Goal: Task Accomplishment & Management: Manage account settings

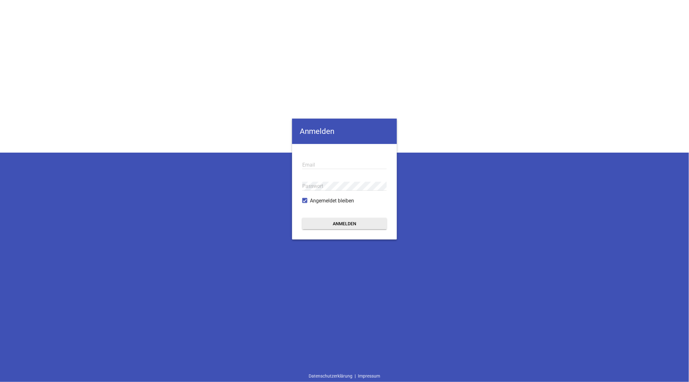
type input "[PERSON_NAME][EMAIL_ADDRESS][DOMAIN_NAME]"
click at [349, 223] on button "Anmelden" at bounding box center [344, 223] width 84 height 11
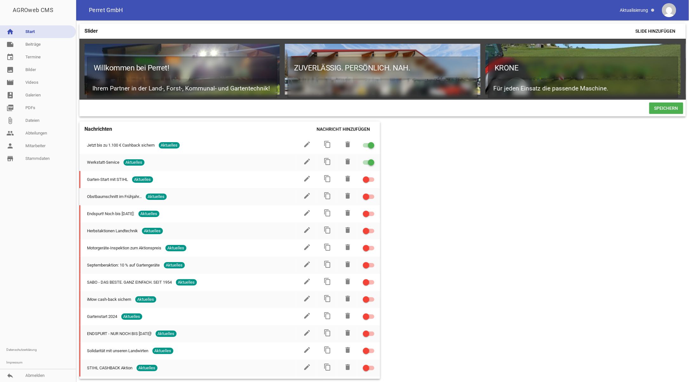
click at [582, 224] on div "Slider Slide hinzufügen Willkommen bei Perret! Ihrem Partner in der Land-, Fors…" at bounding box center [382, 201] width 613 height 362
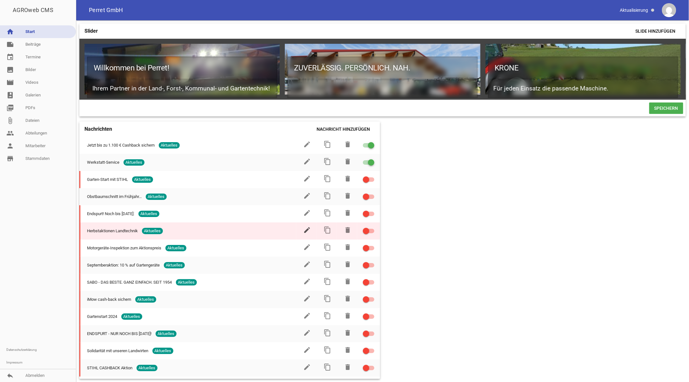
click at [304, 232] on icon "edit" at bounding box center [307, 230] width 8 height 8
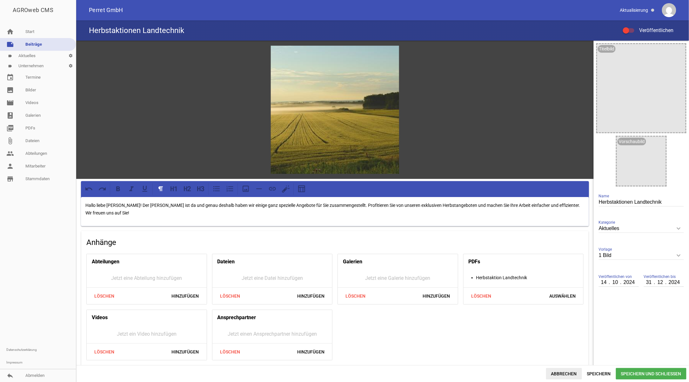
click at [567, 371] on span "Abbrechen" at bounding box center [564, 373] width 36 height 11
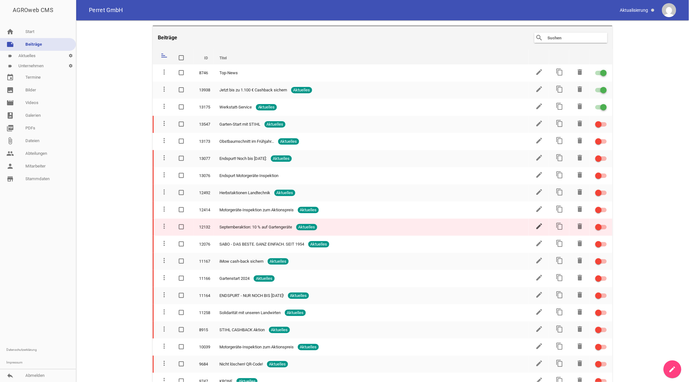
click at [536, 225] on icon "edit" at bounding box center [540, 227] width 8 height 8
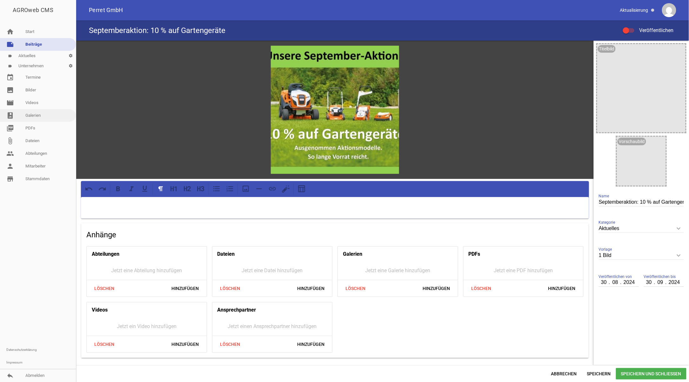
click at [30, 90] on link "image Bilder" at bounding box center [38, 90] width 76 height 13
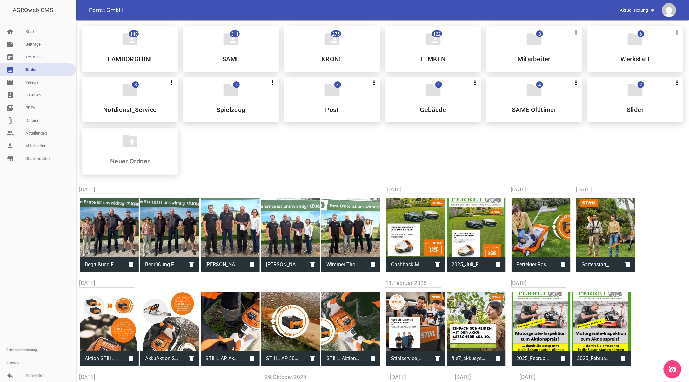
click at [675, 372] on icon "add_a_photo" at bounding box center [673, 370] width 8 height 8
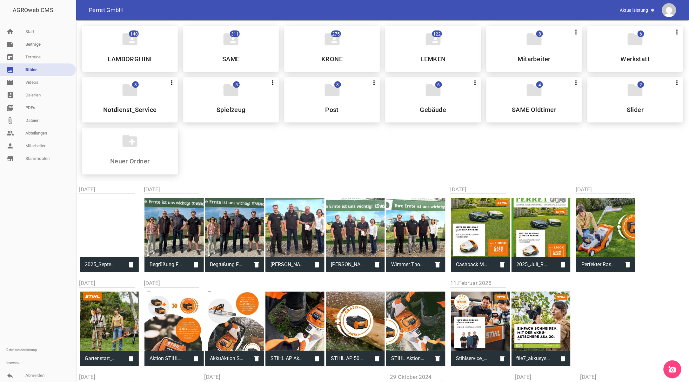
click at [672, 372] on icon "add_a_photo" at bounding box center [673, 370] width 8 height 8
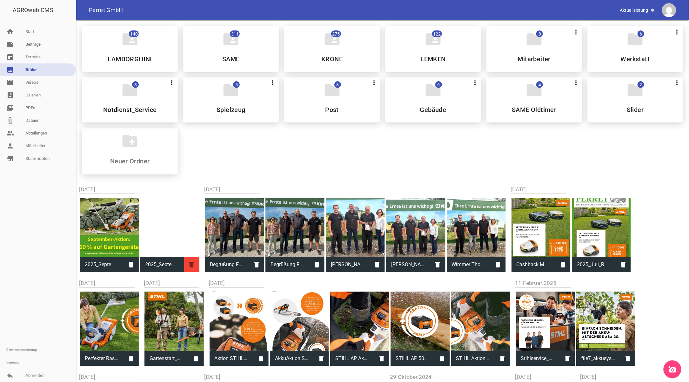
click at [196, 267] on icon "delete" at bounding box center [191, 264] width 15 height 15
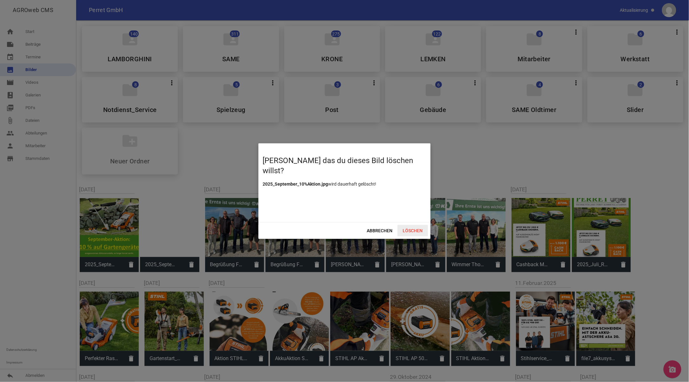
click at [409, 230] on span "Löschen" at bounding box center [413, 230] width 30 height 11
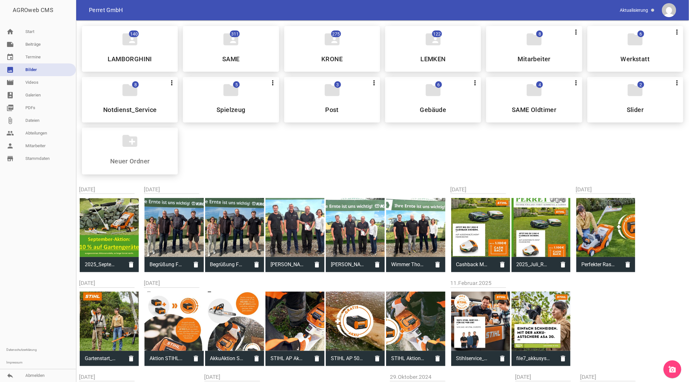
click at [37, 225] on div at bounding box center [38, 254] width 76 height 179
click at [35, 44] on link "note Beiträge" at bounding box center [38, 44] width 76 height 13
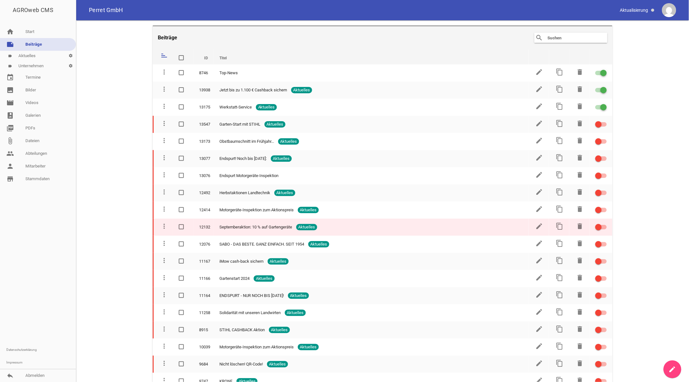
click at [181, 225] on span at bounding box center [181, 227] width 4 height 4
click at [188, 224] on input "checkbox" at bounding box center [188, 224] width 0 height 0
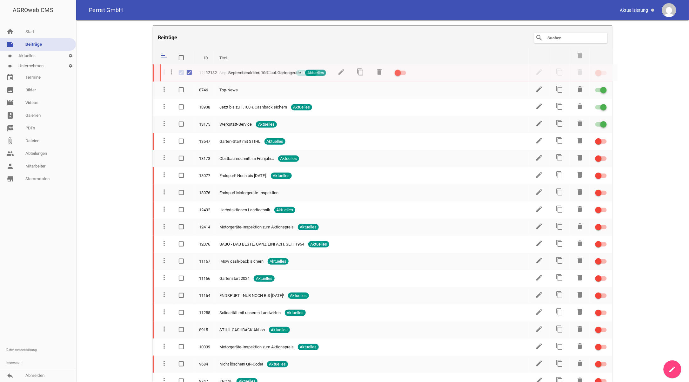
drag, startPoint x: 164, startPoint y: 225, endPoint x: 172, endPoint y: 72, distance: 152.9
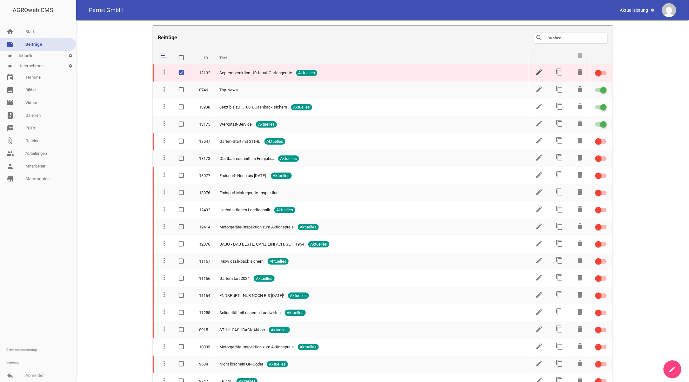
click at [536, 71] on icon "edit" at bounding box center [540, 72] width 8 height 8
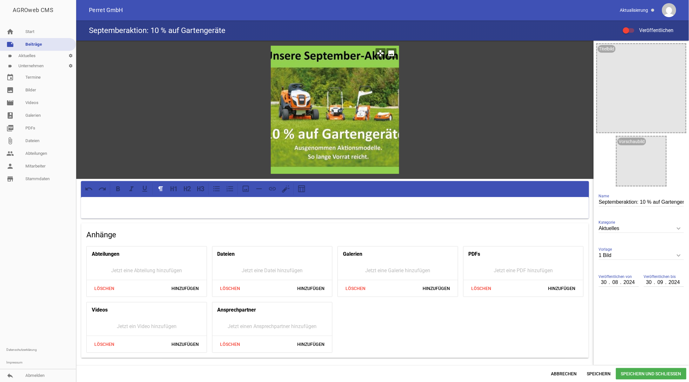
click at [391, 51] on icon "image" at bounding box center [391, 53] width 10 height 10
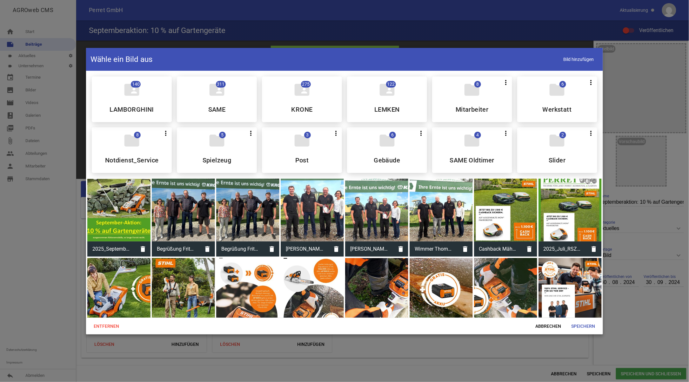
click at [117, 214] on div at bounding box center [118, 210] width 63 height 63
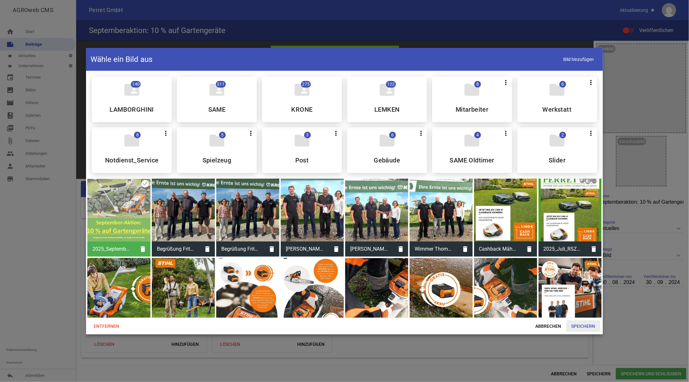
click at [587, 326] on span "Speichern" at bounding box center [584, 326] width 34 height 11
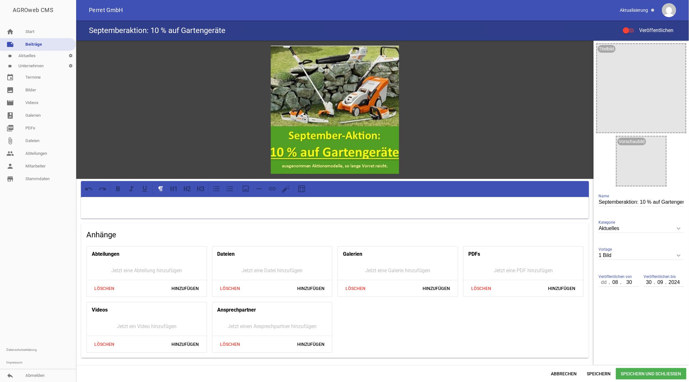
type input "0030"
drag, startPoint x: 601, startPoint y: 282, endPoint x: 606, endPoint y: 281, distance: 5.5
click at [604, 282] on input "number" at bounding box center [604, 283] width 11 height 8
type input "09"
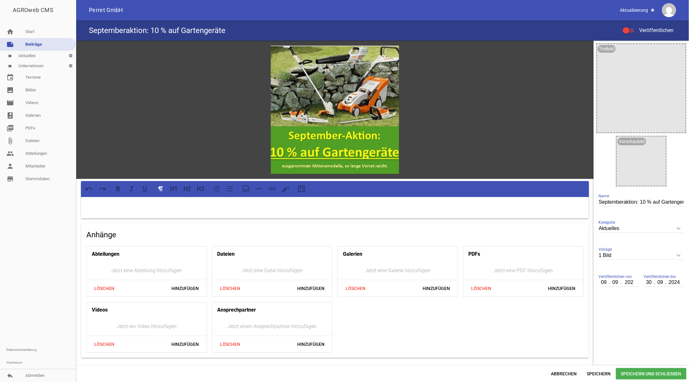
type input "2025"
click at [477, 335] on div "Abteilungen Jetzt eine Abteilung hinzufügen Löschen Hinzufügen Dateien Jetzt ei…" at bounding box center [335, 300] width 502 height 112
click at [680, 201] on input "Septemberaktion: 10 % auf Gartengeräte" at bounding box center [641, 202] width 85 height 9
click at [299, 206] on p at bounding box center [334, 206] width 499 height 8
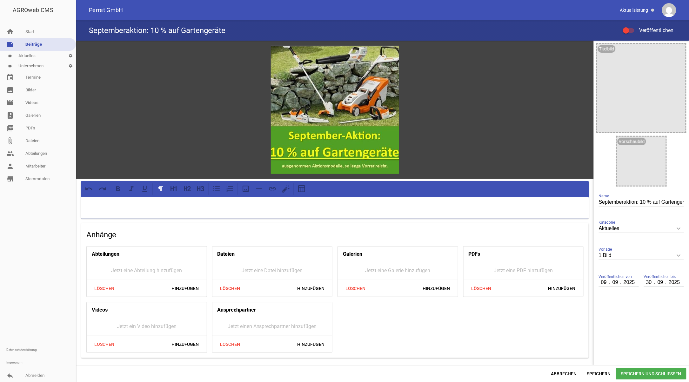
click at [659, 373] on span "Speichern und Schließen" at bounding box center [651, 373] width 71 height 11
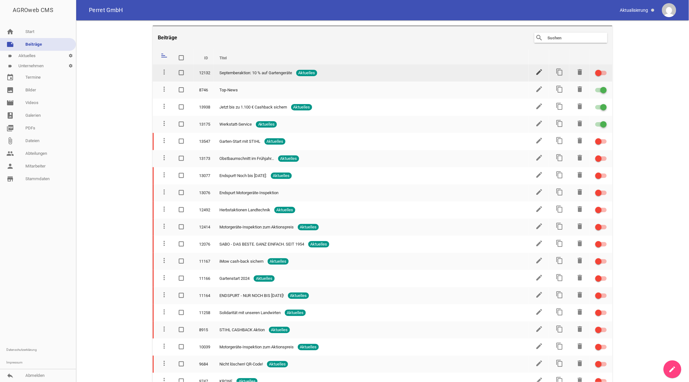
click at [536, 72] on icon "edit" at bounding box center [540, 72] width 8 height 8
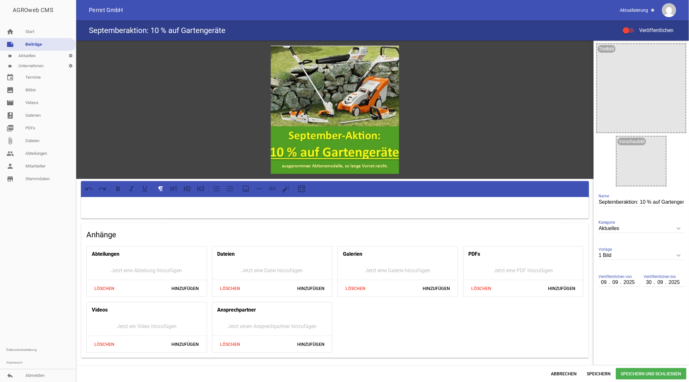
click at [174, 212] on div at bounding box center [335, 208] width 508 height 22
drag, startPoint x: 342, startPoint y: 209, endPoint x: 320, endPoint y: 209, distance: 21.6
click at [341, 209] on div "September-Schnäppchen: 10% Rabatt auf alle Gartengeräte – jetzt zuschlagen und …" at bounding box center [335, 208] width 508 height 22
click at [287, 188] on icon at bounding box center [285, 191] width 6 height 6
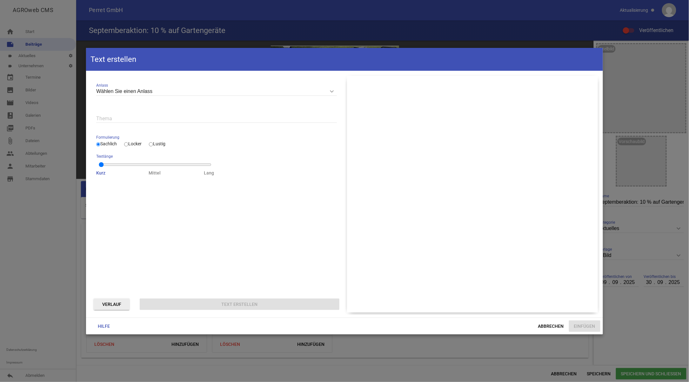
click at [332, 89] on icon "keyboard_arrow_down" at bounding box center [332, 91] width 10 height 10
click at [332, 89] on input "Wählen Sie einen Anlass" at bounding box center [216, 91] width 241 height 9
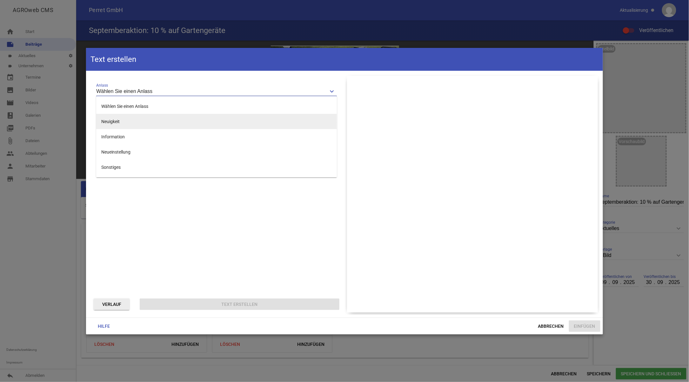
click at [116, 120] on li "Neuigkeit" at bounding box center [216, 121] width 241 height 15
type input "Neuigkeit"
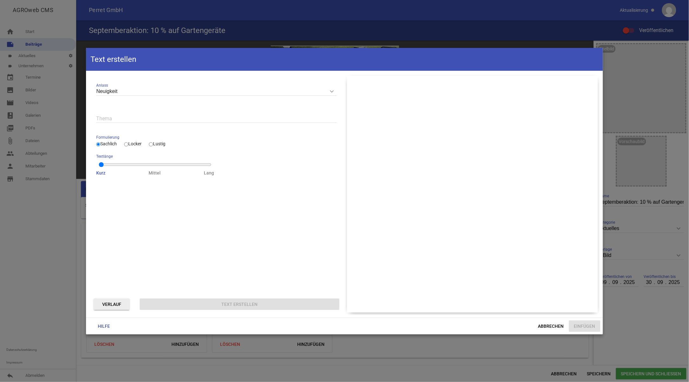
click at [128, 143] on input "Locker" at bounding box center [126, 145] width 4 height 8
radio input "true"
click at [179, 230] on div "Neuigkeit keyboard_arrow_down Anlass Wählen Sie einen Anlass Neuigkeit Informat…" at bounding box center [217, 194] width 256 height 242
click at [119, 116] on input "text" at bounding box center [216, 118] width 241 height 9
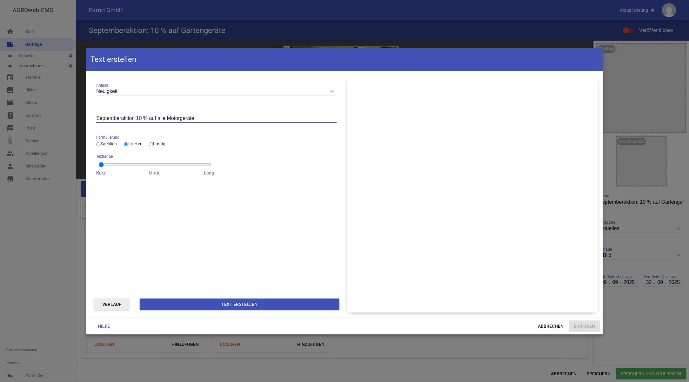
type input "Septemberaktion 10 % auf alle Motorgeräte"
click at [223, 302] on button "Text erstellen" at bounding box center [240, 304] width 200 height 11
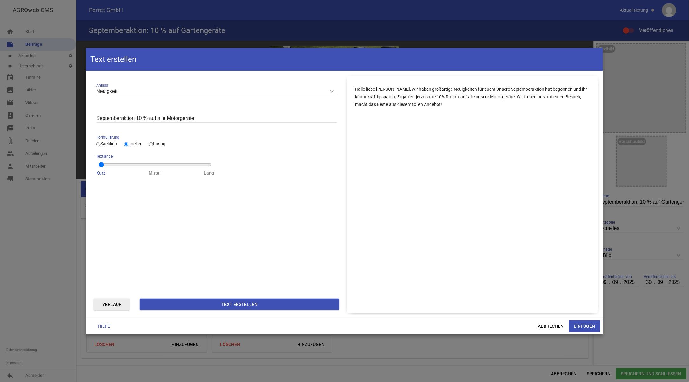
drag, startPoint x: 505, startPoint y: 96, endPoint x: 517, endPoint y: 97, distance: 12.1
click at [517, 97] on p "Hallo liebe [PERSON_NAME], wir haben großartige Neuigkeiten für euch! Unsere Se…" at bounding box center [472, 96] width 235 height 23
click at [586, 326] on button "Einfügen" at bounding box center [584, 326] width 31 height 11
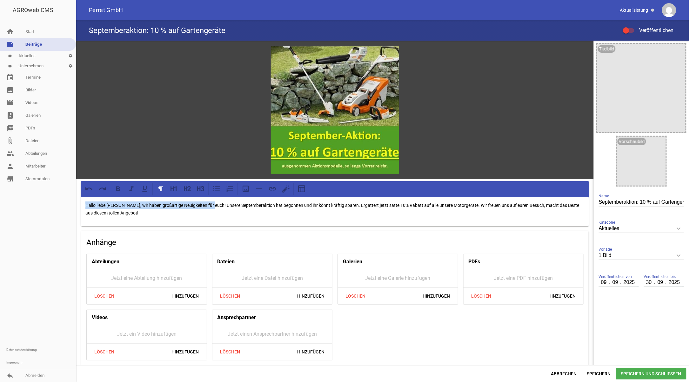
drag, startPoint x: 84, startPoint y: 203, endPoint x: 212, endPoint y: 205, distance: 127.4
click at [212, 205] on div "Hallo liebe [PERSON_NAME], wir haben großartige Neuigkeiten für euch! Unsere Se…" at bounding box center [335, 211] width 508 height 29
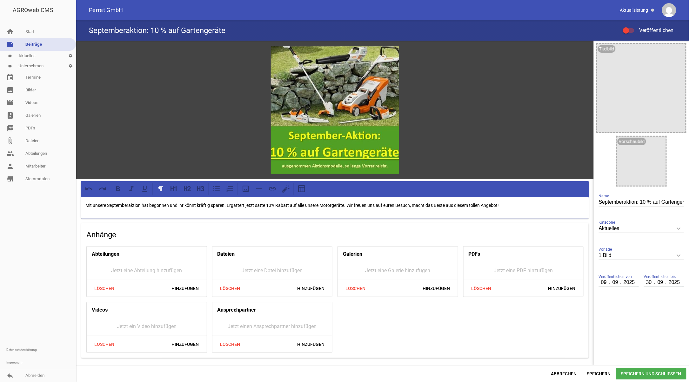
click at [106, 208] on p "Mit unsere Septemberaktion hat begonnen und ihr könnt kräftig sparen. Ergattert…" at bounding box center [334, 206] width 499 height 8
drag, startPoint x: 143, startPoint y: 205, endPoint x: 186, endPoint y: 204, distance: 43.2
click at [186, 204] on p "Mit unserer Septemberaktion hat begonnen und ihr könnt kräftig sparen. Ergatter…" at bounding box center [334, 206] width 499 height 8
click at [155, 205] on p "Mit unserer Septemberaktion könnt kräftig sparen. Ergattert jetzt satte 10% Rab…" at bounding box center [334, 206] width 499 height 8
click at [264, 205] on p "Mit unserer Septemberaktion könnt Ihr kräftig sparen. Ergattert jetzt satte 10%…" at bounding box center [334, 206] width 499 height 8
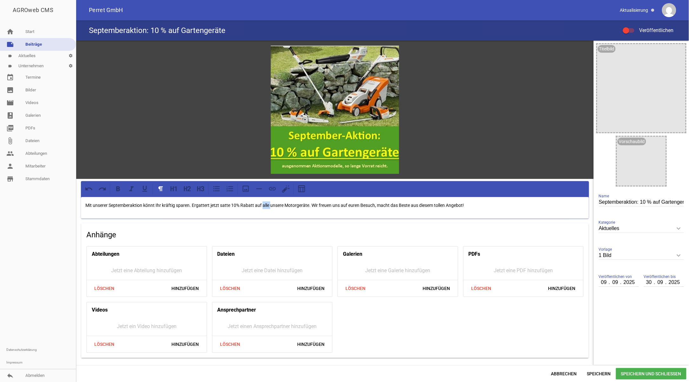
click at [264, 205] on p "Mit unserer Septemberaktion könnt Ihr kräftig sparen. Ergattert jetzt satte 10%…" at bounding box center [334, 206] width 499 height 8
drag, startPoint x: 366, startPoint y: 205, endPoint x: 485, endPoint y: 204, distance: 118.5
click at [485, 204] on p "Mit unserer Septemberaktion könnt Ihr kräftig sparen. Ergattert jetzt satte 10%…" at bounding box center [334, 206] width 499 height 8
click at [81, 205] on div "Mit unserer Septemberaktion könnt Ihr kräftig sparen. Ergattert jetzt satte 10%…" at bounding box center [335, 208] width 508 height 22
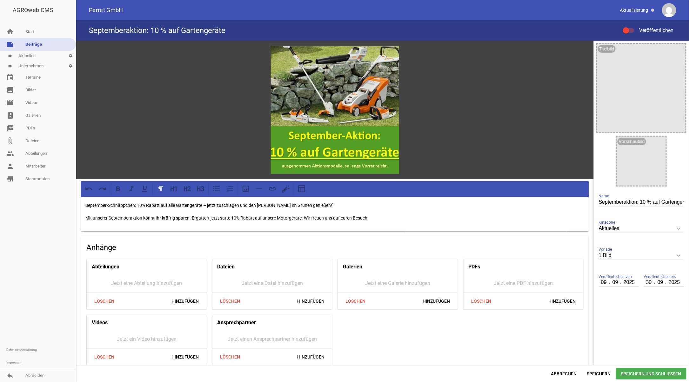
click at [138, 203] on p "September-Schnäppchen: 10% Rabatt auf alle Gartengeräte – jetzt zuschlagen und …" at bounding box center [334, 206] width 499 height 8
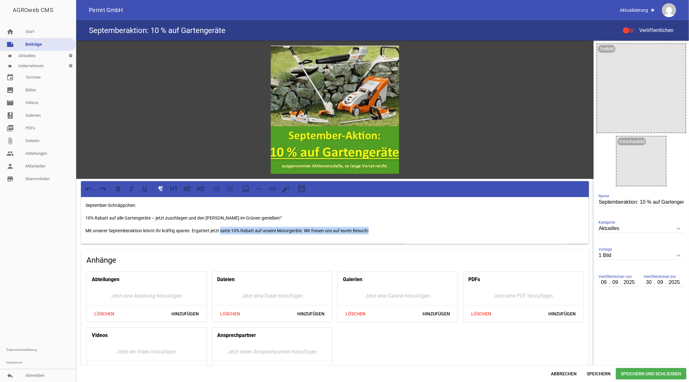
drag, startPoint x: 374, startPoint y: 229, endPoint x: 219, endPoint y: 232, distance: 154.7
click at [219, 232] on p "Mit unserer Septemberaktion könnt Ihr kräftig sparen. Ergattert jetzt satte 10%…" at bounding box center [334, 231] width 499 height 8
drag, startPoint x: 84, startPoint y: 229, endPoint x: 253, endPoint y: 227, distance: 169.0
click at [253, 229] on div "September-Schnäppchen: 10% Rabatt auf alle Gartengeräte – jetzt zuschlagen und …" at bounding box center [335, 220] width 508 height 47
drag, startPoint x: 202, startPoint y: 228, endPoint x: 150, endPoint y: 230, distance: 51.8
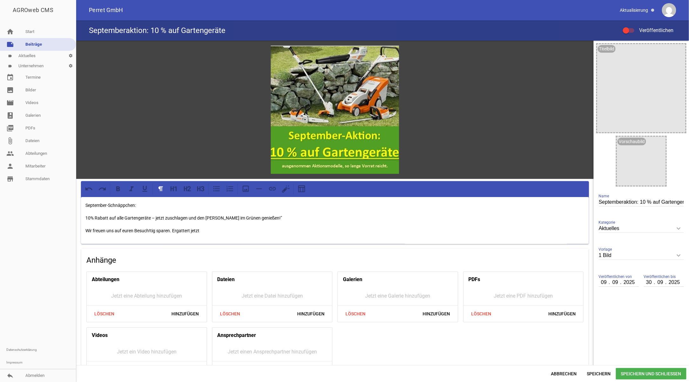
click at [150, 230] on p "Wir freuen uns auf euren Besuch!tig sparen. Ergattert jetzt" at bounding box center [334, 231] width 499 height 8
drag, startPoint x: 141, startPoint y: 205, endPoint x: 55, endPoint y: 202, distance: 86.1
click at [55, 202] on div "AGROweb CMS home Start note Beiträge label Aktuelles settings label Unternehmen…" at bounding box center [344, 191] width 689 height 382
click at [173, 190] on icon at bounding box center [174, 189] width 8 height 8
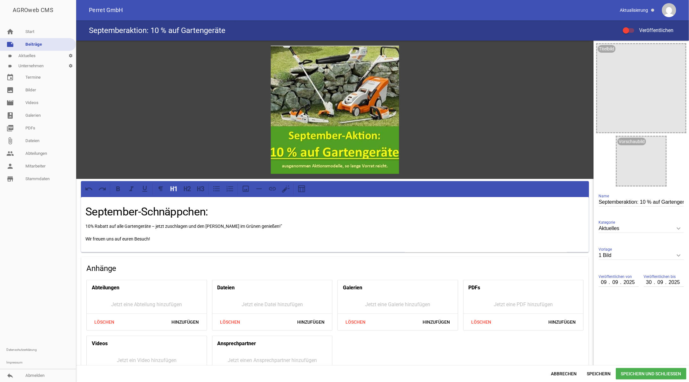
click at [206, 211] on h1 "September-Schnäppchen:" at bounding box center [334, 212] width 499 height 17
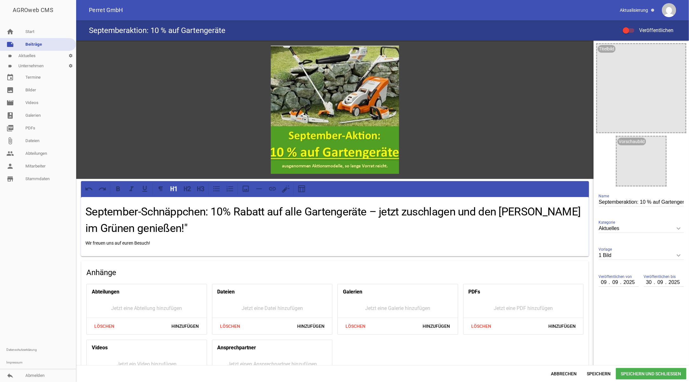
click at [376, 211] on h1 "September-Schnäppchen: 10% Rabatt auf alle Gartengeräte – jetzt zuschlagen und …" at bounding box center [334, 220] width 499 height 33
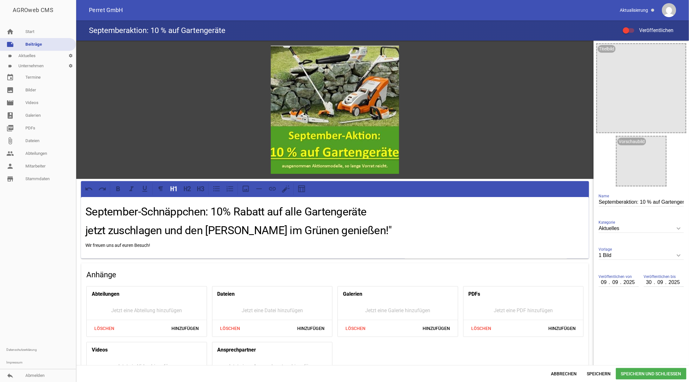
click at [341, 228] on h1 "jetzt zuschlagen und den [PERSON_NAME] im Grünen genießen!"" at bounding box center [334, 231] width 499 height 17
click at [163, 244] on p "Wir freuen uns auf euren Besuch!" at bounding box center [334, 246] width 499 height 8
click at [668, 374] on span "Speichern und Schließen" at bounding box center [651, 373] width 71 height 11
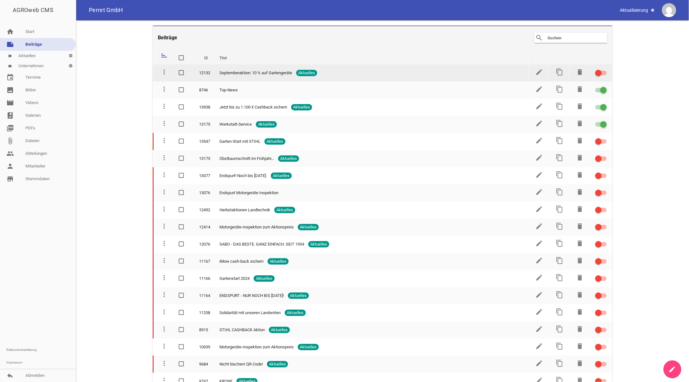
click at [601, 74] on div at bounding box center [600, 73] width 11 height 4
click at [605, 69] on input "checkbox" at bounding box center [605, 69] width 0 height 0
click at [536, 71] on icon "edit" at bounding box center [540, 72] width 8 height 8
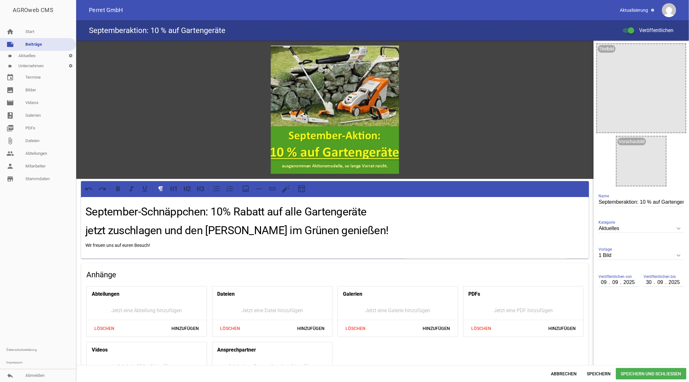
click at [664, 202] on input "Septemberaktion: 10 % auf Gartengeräte" at bounding box center [641, 202] width 85 height 9
drag, startPoint x: 597, startPoint y: 202, endPoint x: 709, endPoint y: 206, distance: 111.6
click at [689, 206] on html "AGROweb CMS home Start note Beiträge label Aktuelles settings label Unternehmen…" at bounding box center [344, 191] width 689 height 382
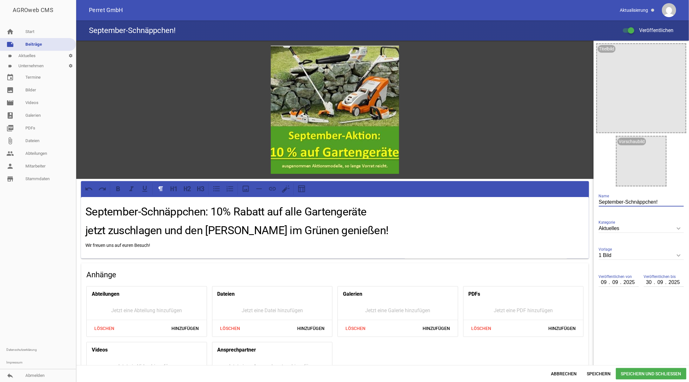
type input "September-Schnäppchen!"
click at [648, 371] on span "Speichern und Schließen" at bounding box center [651, 373] width 71 height 11
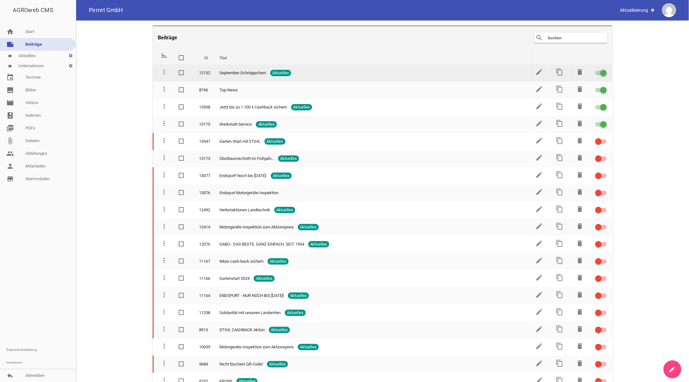
click at [595, 73] on div at bounding box center [600, 73] width 11 height 4
click at [605, 69] on input "checkbox" at bounding box center [605, 69] width 0 height 0
click at [537, 71] on icon "edit" at bounding box center [540, 72] width 8 height 8
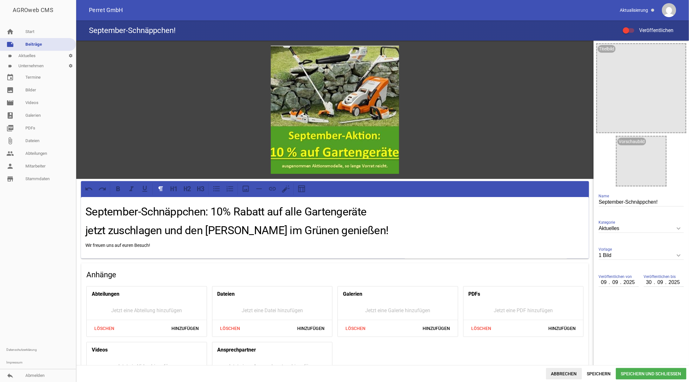
click at [560, 373] on span "Abbrechen" at bounding box center [564, 373] width 36 height 11
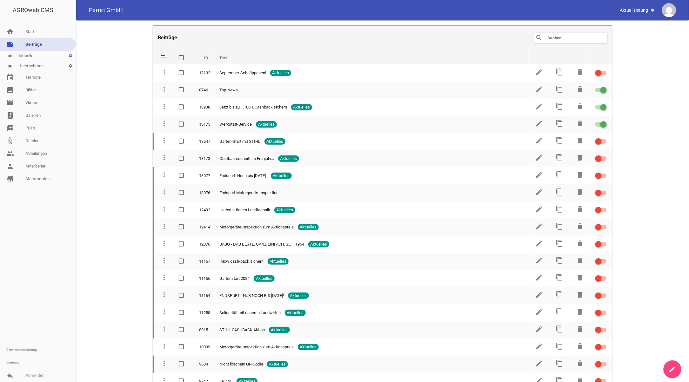
click at [672, 367] on icon "create" at bounding box center [673, 370] width 8 height 8
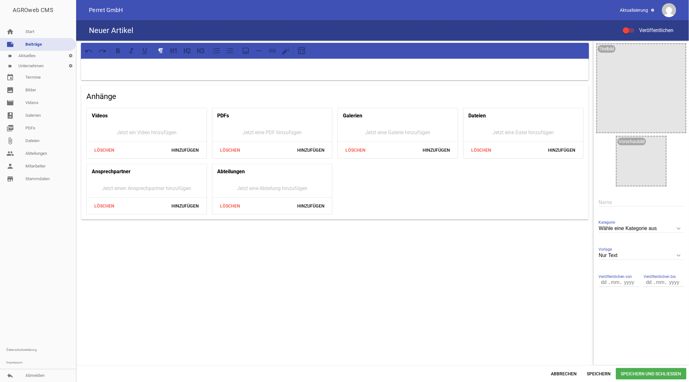
click at [348, 291] on div "Anhänge Videos Jetzt ein Video hinzufügen Löschen Hinzufügen PDFs Jetzt eine PD…" at bounding box center [335, 203] width 518 height 325
click at [603, 201] on input "text" at bounding box center [641, 202] width 85 height 9
type input "September-Schnäppchen"
click at [678, 229] on icon "keyboard_arrow_down" at bounding box center [679, 229] width 10 height 10
click at [678, 229] on input "Wähle eine Kategorie aus" at bounding box center [641, 229] width 85 height 9
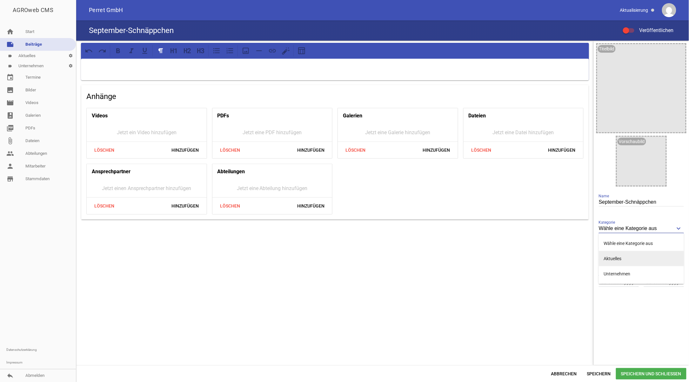
click at [609, 259] on li "Aktuelles" at bounding box center [641, 258] width 85 height 15
type input "Aktuelles"
click at [605, 285] on input "number" at bounding box center [604, 283] width 11 height 8
type input "09"
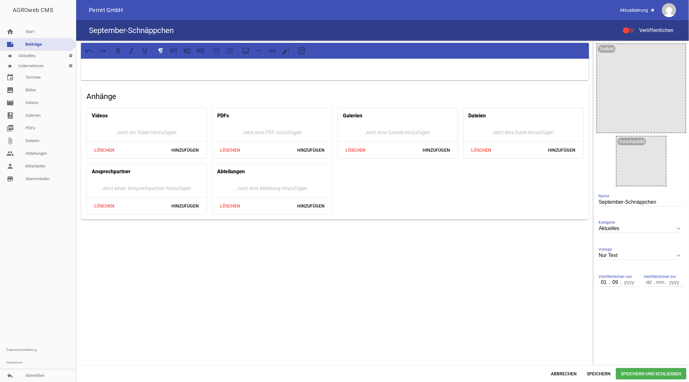
type input "01"
click at [628, 285] on input "number" at bounding box center [629, 283] width 16 height 8
type input "2025"
type input "30"
type input "09"
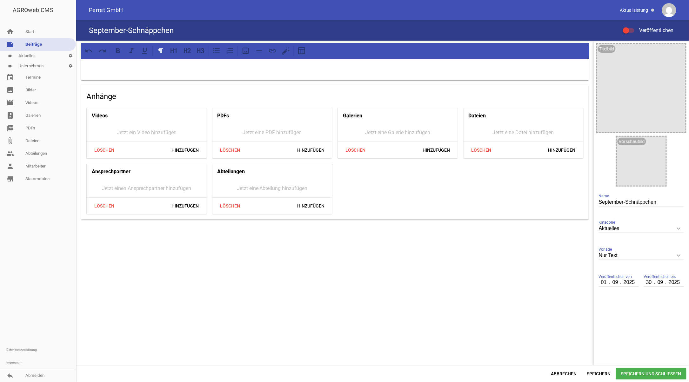
type input "2025"
click at [322, 288] on div "Anhänge Videos Jetzt ein Video hinzufügen Löschen Hinzufügen PDFs Jetzt eine PD…" at bounding box center [335, 203] width 518 height 325
click at [477, 326] on div "Anhänge Videos Jetzt ein Video hinzufügen Löschen Hinzufügen PDFs Jetzt eine PD…" at bounding box center [335, 203] width 518 height 325
click at [307, 67] on p at bounding box center [334, 67] width 499 height 8
click at [536, 76] on div at bounding box center [335, 70] width 508 height 22
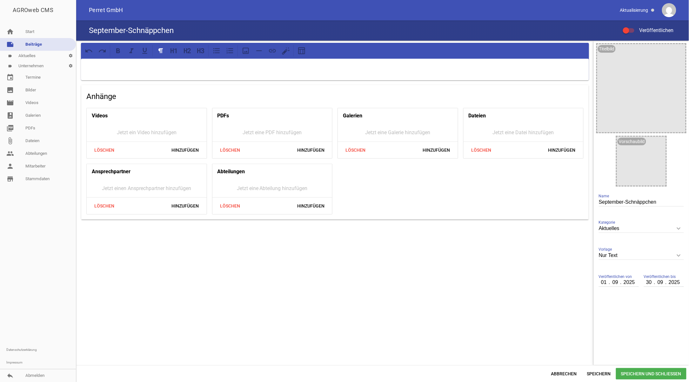
click at [308, 253] on div "Anhänge Videos Jetzt ein Video hinzufügen Löschen Hinzufügen PDFs Jetzt eine PD…" at bounding box center [335, 203] width 518 height 325
click at [678, 253] on icon "keyboard_arrow_down" at bounding box center [679, 256] width 10 height 10
click at [678, 253] on input "Nur Text" at bounding box center [641, 256] width 85 height 9
click at [630, 269] on li "Nur Text" at bounding box center [641, 270] width 85 height 15
click at [681, 256] on icon "keyboard_arrow_down" at bounding box center [679, 256] width 10 height 10
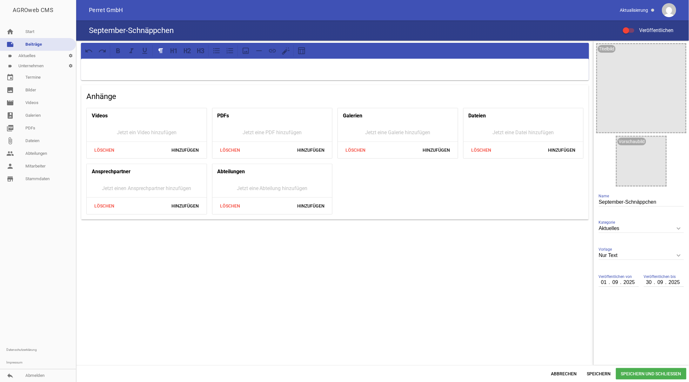
click at [681, 256] on input "Nur Text" at bounding box center [641, 256] width 85 height 9
click at [634, 284] on li "1 Bild" at bounding box center [641, 285] width 85 height 15
type input "1 Bild"
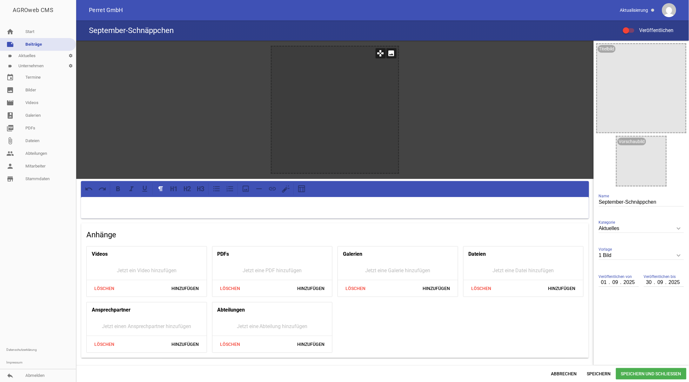
click at [394, 52] on icon "image" at bounding box center [391, 53] width 10 height 10
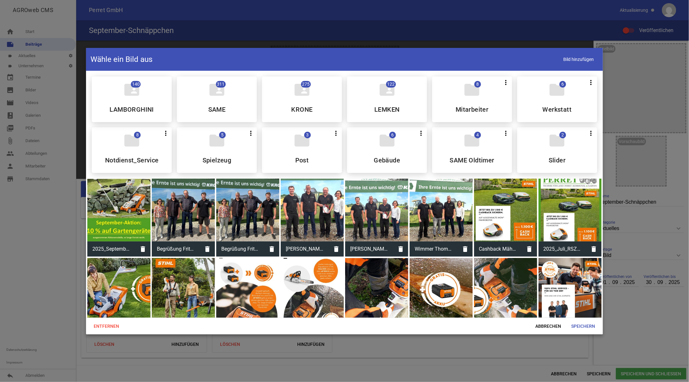
drag, startPoint x: 117, startPoint y: 208, endPoint x: 124, endPoint y: 204, distance: 9.0
click at [116, 207] on div at bounding box center [118, 210] width 63 height 63
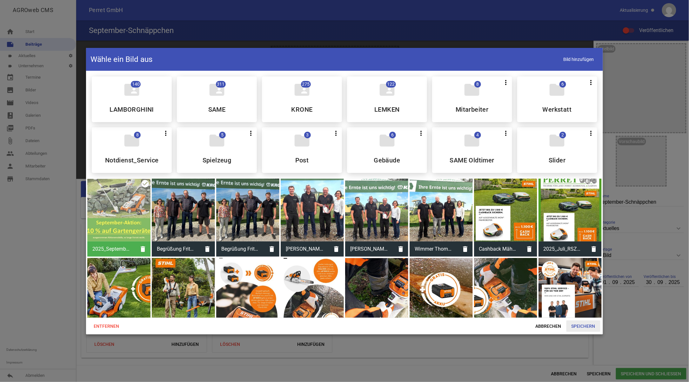
click at [585, 325] on span "Speichern" at bounding box center [584, 326] width 34 height 11
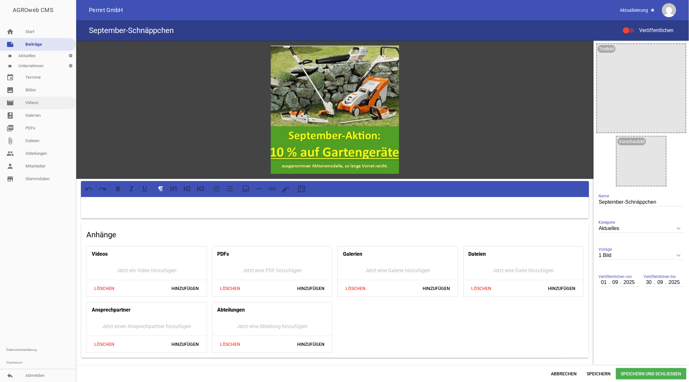
click at [34, 89] on link "image Bilder" at bounding box center [38, 90] width 76 height 13
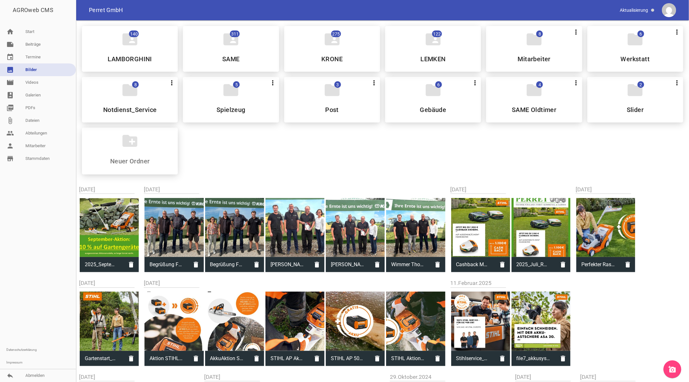
click at [672, 367] on icon "add_a_photo" at bounding box center [673, 370] width 8 height 8
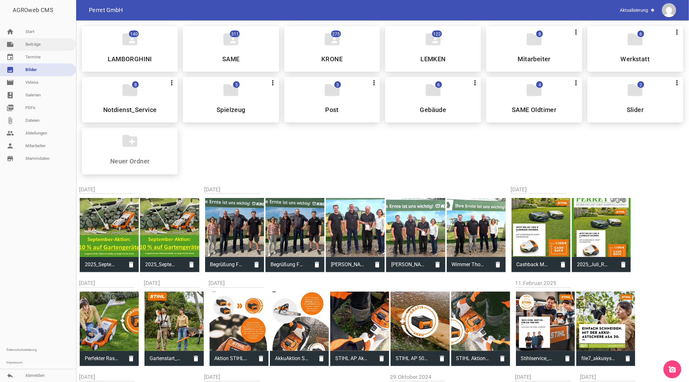
click at [30, 46] on link "note Beiträge" at bounding box center [38, 44] width 76 height 13
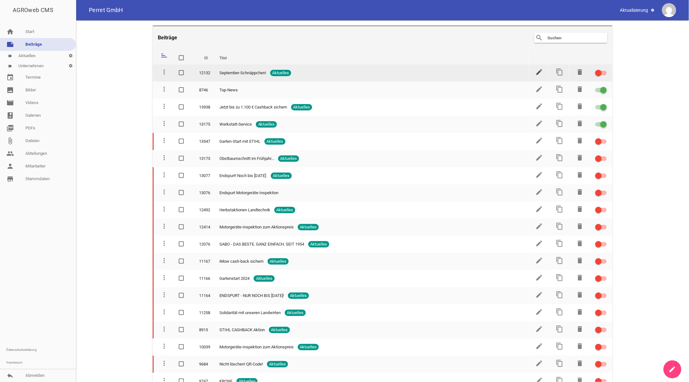
click at [538, 72] on icon "edit" at bounding box center [540, 72] width 8 height 8
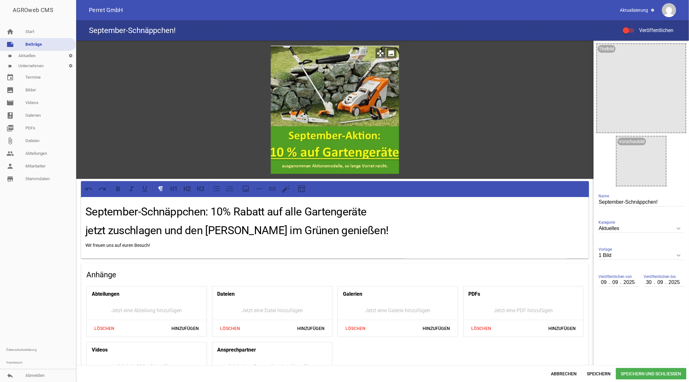
click at [387, 51] on icon "image" at bounding box center [391, 53] width 10 height 10
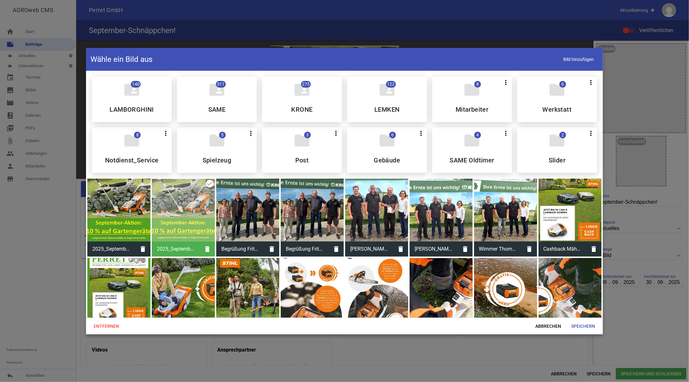
click at [118, 197] on div at bounding box center [118, 210] width 63 height 63
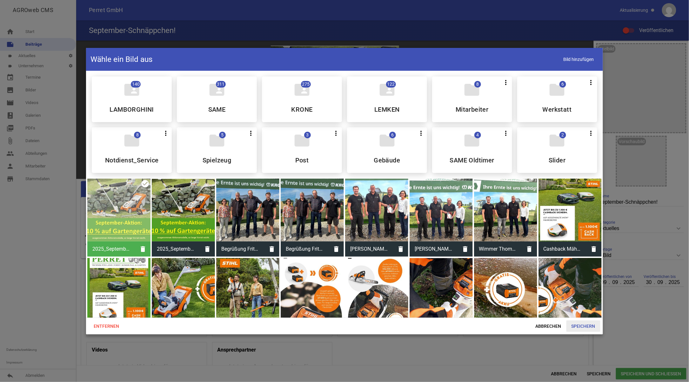
click at [582, 326] on span "Speichern" at bounding box center [584, 326] width 34 height 11
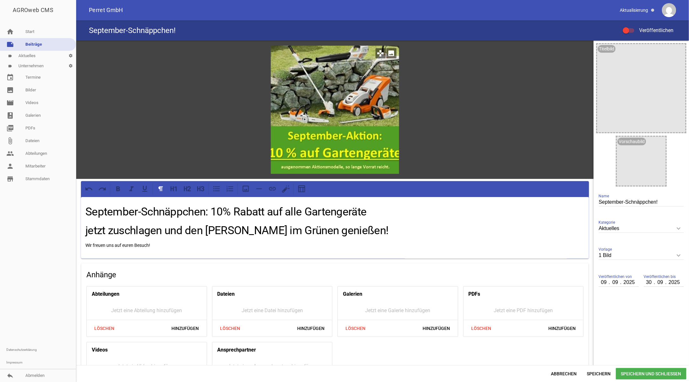
click at [391, 51] on icon "image" at bounding box center [391, 53] width 10 height 10
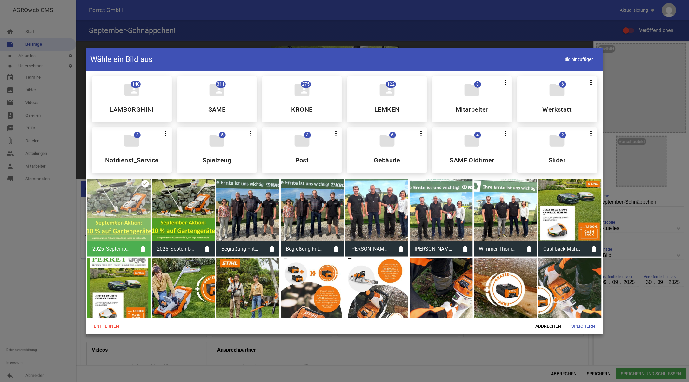
click at [171, 208] on div at bounding box center [183, 210] width 63 height 63
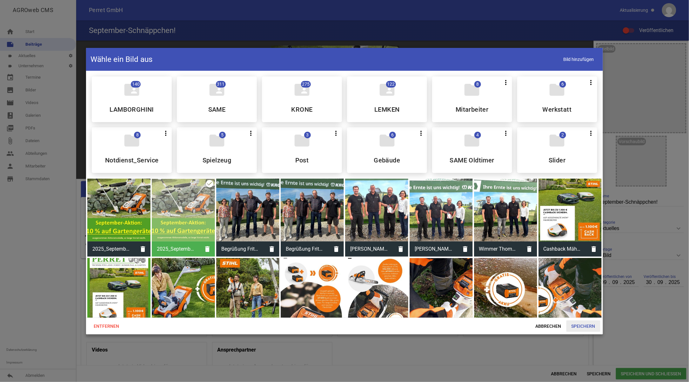
click at [591, 328] on span "Speichern" at bounding box center [584, 326] width 34 height 11
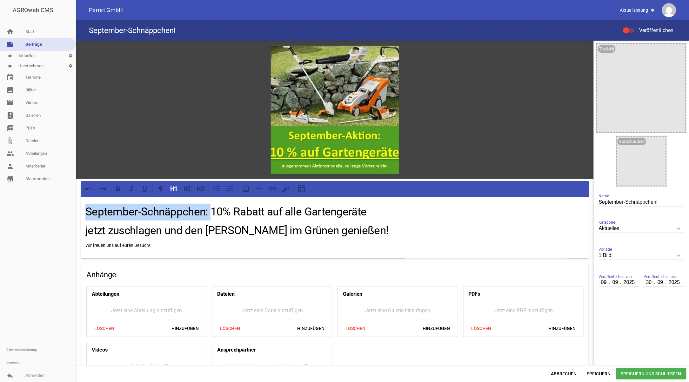
drag, startPoint x: 210, startPoint y: 209, endPoint x: 45, endPoint y: 200, distance: 165.4
click at [45, 200] on div "AGROweb CMS home Start note Beiträge label Aktuelles settings label Unternehmen…" at bounding box center [344, 191] width 689 height 382
drag, startPoint x: 506, startPoint y: 110, endPoint x: 493, endPoint y: 103, distance: 14.1
click at [505, 106] on div "games image" at bounding box center [335, 110] width 518 height 138
click at [564, 373] on span "Abbrechen" at bounding box center [564, 373] width 36 height 11
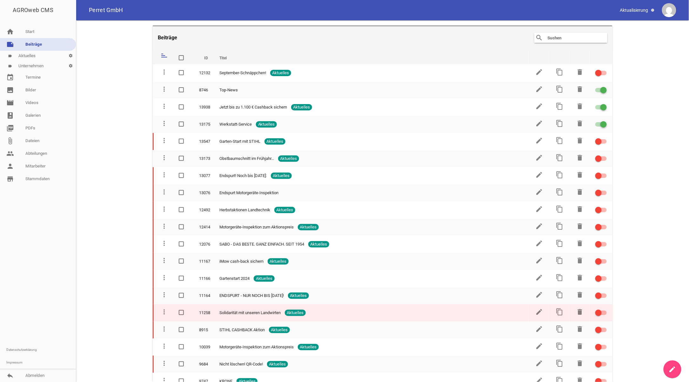
click at [493, 314] on td "Solidarität mit unseren Landwirten Aktuelles" at bounding box center [371, 313] width 315 height 17
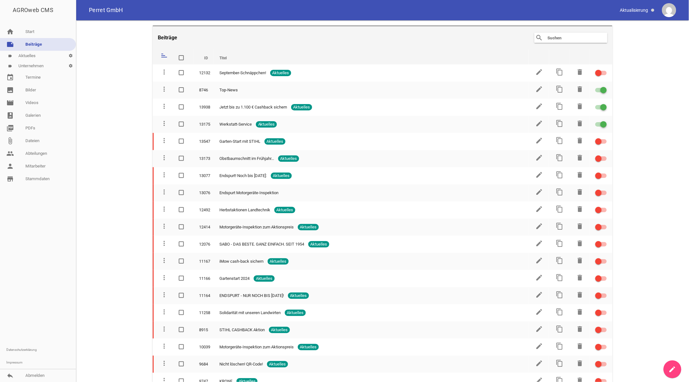
click at [231, 56] on th "Titel" at bounding box center [371, 56] width 315 height 15
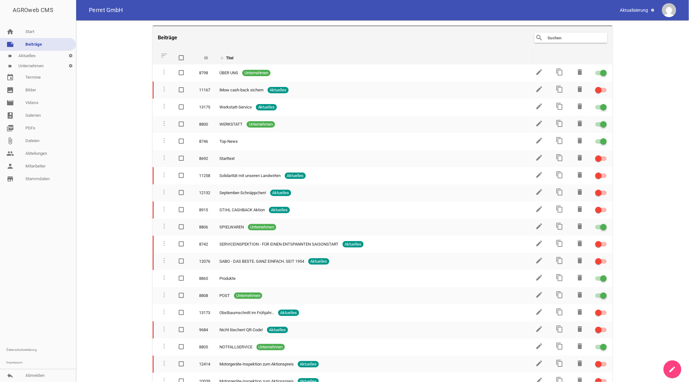
click at [227, 57] on th "Titel" at bounding box center [371, 56] width 315 height 15
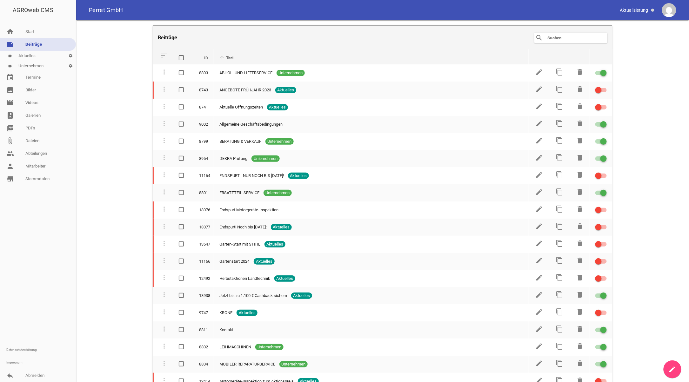
click at [223, 58] on th "Titel" at bounding box center [371, 56] width 315 height 15
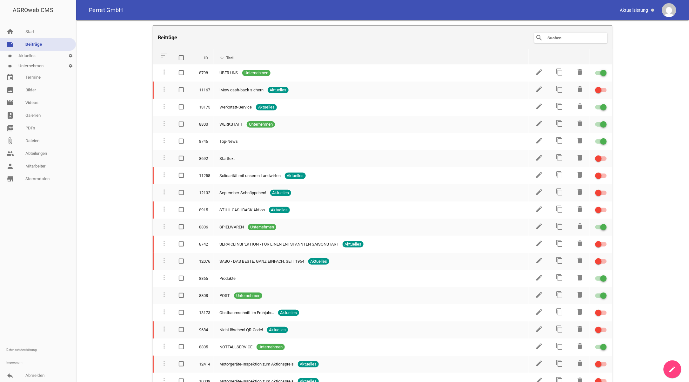
click at [223, 58] on th "Titel" at bounding box center [371, 56] width 315 height 15
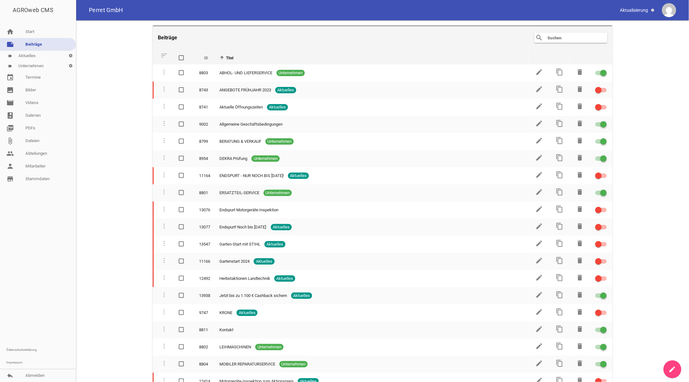
click at [207, 58] on th "ID" at bounding box center [203, 56] width 20 height 15
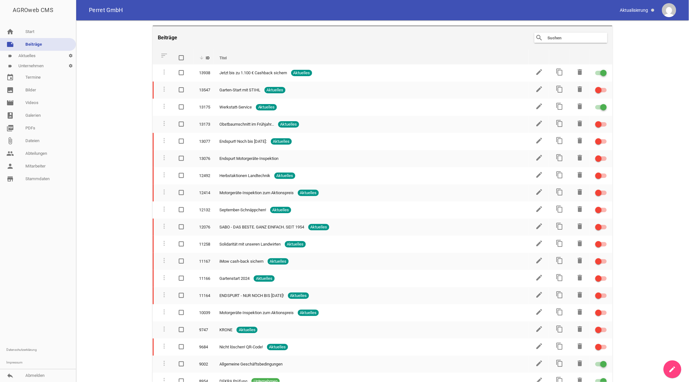
click at [207, 58] on th "ID" at bounding box center [203, 56] width 20 height 15
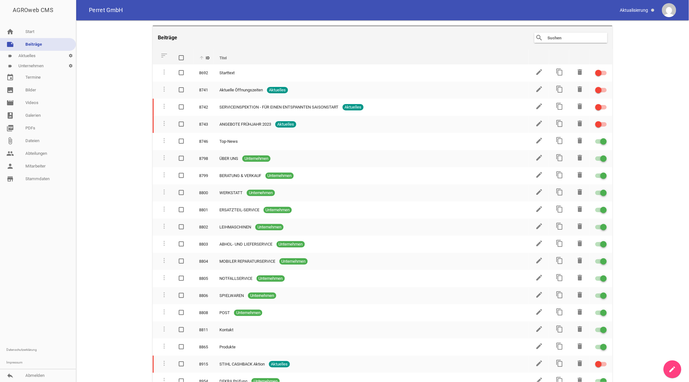
click at [207, 58] on th "ID" at bounding box center [203, 56] width 20 height 15
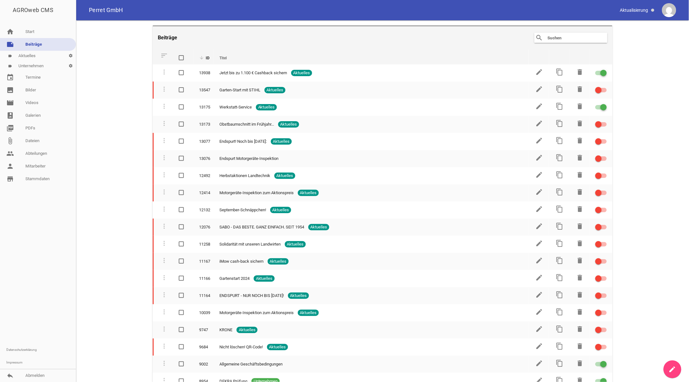
click at [207, 58] on th "ID" at bounding box center [203, 56] width 20 height 15
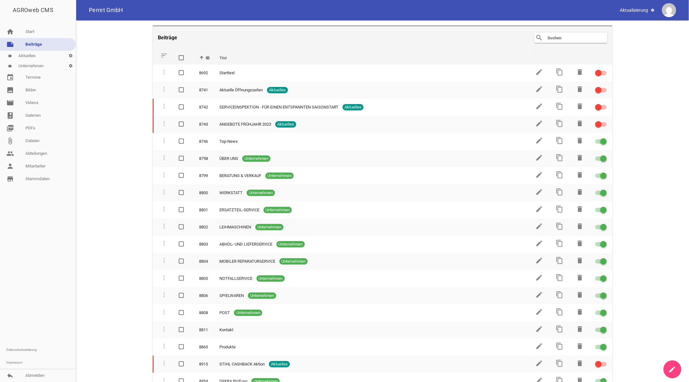
click at [165, 57] on icon "sort" at bounding box center [164, 56] width 8 height 8
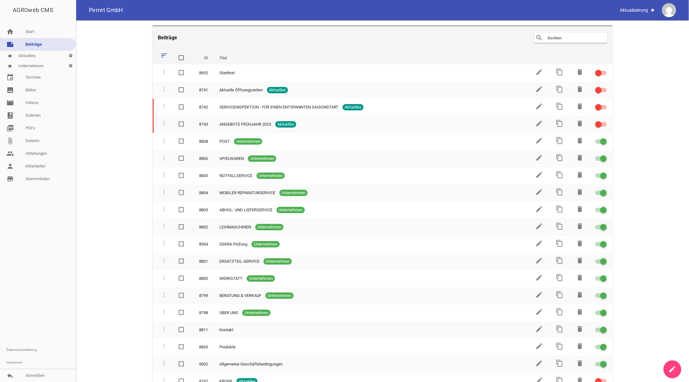
click at [166, 56] on icon "sort" at bounding box center [164, 56] width 8 height 8
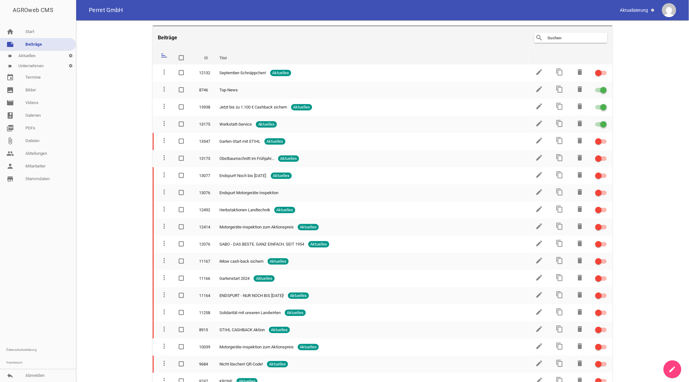
click at [667, 369] on link "create" at bounding box center [673, 370] width 18 height 18
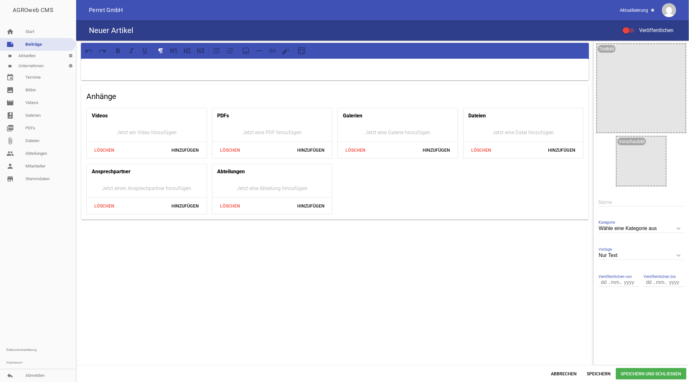
click at [607, 201] on input "text" at bounding box center [641, 202] width 85 height 9
type input "September-Schnäppchen"
click at [680, 255] on icon "keyboard_arrow_down" at bounding box center [679, 256] width 10 height 10
click at [680, 255] on input "Nur Text" at bounding box center [641, 256] width 85 height 9
click at [615, 284] on li "1 Bild" at bounding box center [641, 285] width 85 height 15
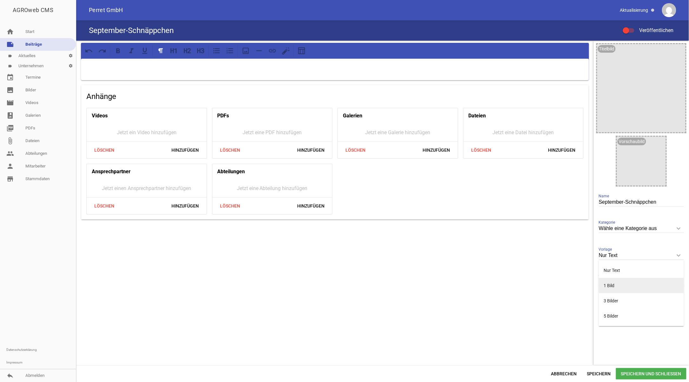
type input "1 Bild"
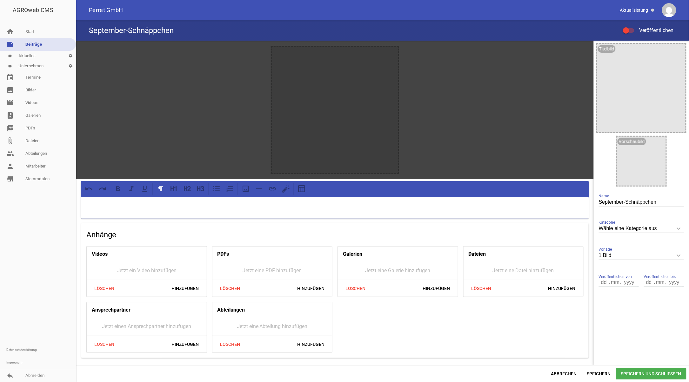
click at [679, 227] on icon "keyboard_arrow_down" at bounding box center [679, 229] width 10 height 10
click at [679, 227] on input "Wähle eine Kategorie aus" at bounding box center [641, 229] width 85 height 9
click at [628, 260] on li "Aktuelles" at bounding box center [641, 258] width 85 height 15
type input "Aktuelles"
click at [601, 281] on input "number" at bounding box center [604, 283] width 11 height 8
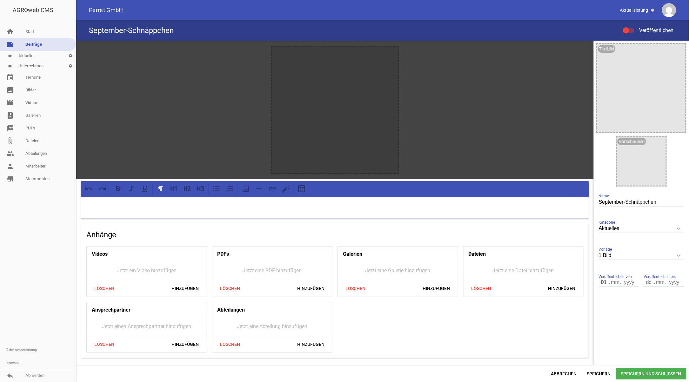
type input "01"
type input "09"
type input "2025"
click at [646, 285] on input "number" at bounding box center [649, 283] width 11 height 8
type input "30"
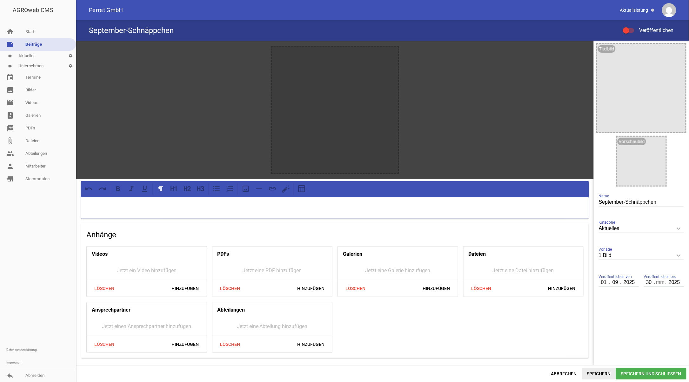
type input "2025"
click at [600, 373] on span "Speichern" at bounding box center [599, 373] width 34 height 11
click at [390, 54] on icon "image" at bounding box center [391, 53] width 10 height 10
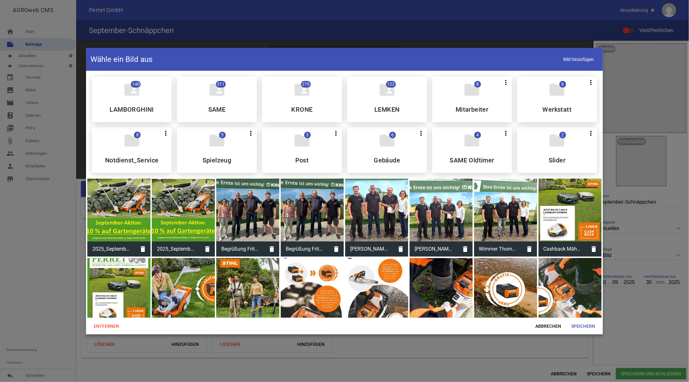
click at [123, 203] on div at bounding box center [118, 210] width 63 height 63
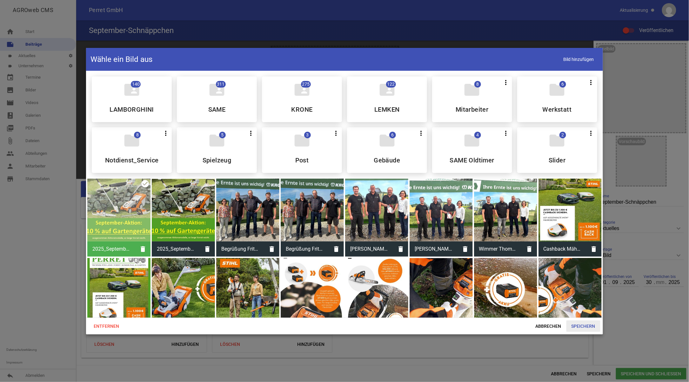
click at [588, 325] on span "Speichern" at bounding box center [584, 326] width 34 height 11
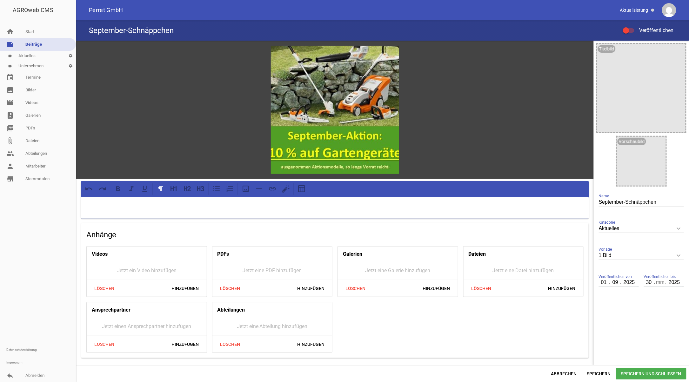
click at [247, 206] on p at bounding box center [334, 206] width 499 height 8
click at [608, 374] on span "Speichern" at bounding box center [599, 373] width 34 height 11
click at [34, 42] on link "note Beiträge" at bounding box center [38, 44] width 76 height 13
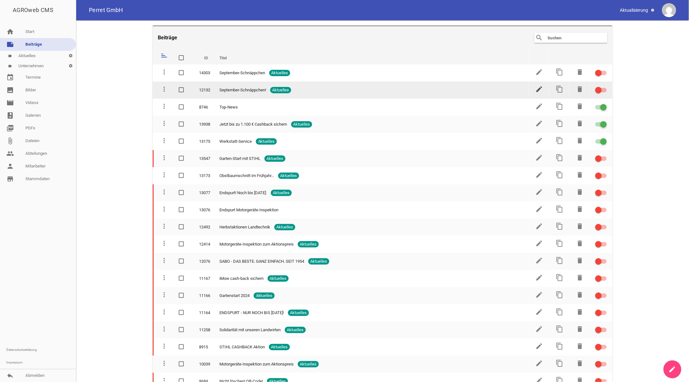
click at [536, 86] on icon "edit" at bounding box center [540, 89] width 8 height 8
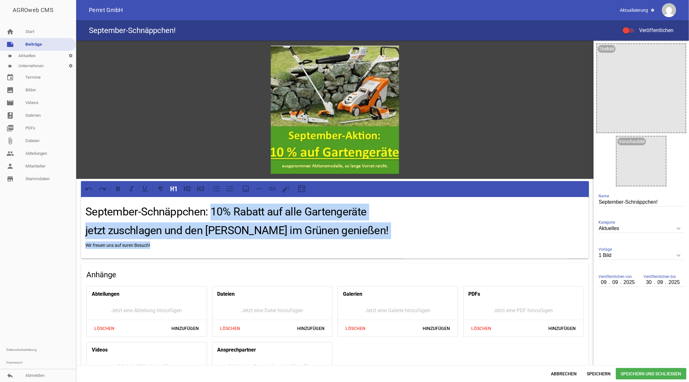
drag, startPoint x: 210, startPoint y: 210, endPoint x: 400, endPoint y: 243, distance: 193.4
click at [400, 243] on div "September-Schnäppchen: 10% Rabatt auf alle Gartengeräte jetzt zuschlagen und de…" at bounding box center [335, 228] width 508 height 62
copy div "10% Rabatt auf alle Gartengeräte jetzt zuschlagen und den [PERSON_NAME] im Grün…"
click at [25, 45] on link "note Beiträge" at bounding box center [38, 44] width 76 height 13
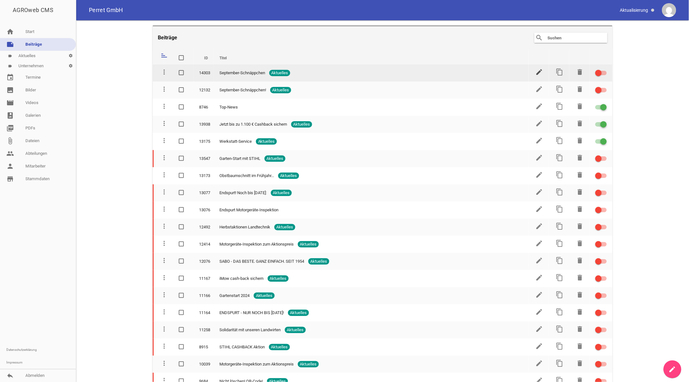
click at [538, 71] on icon "edit" at bounding box center [540, 72] width 8 height 8
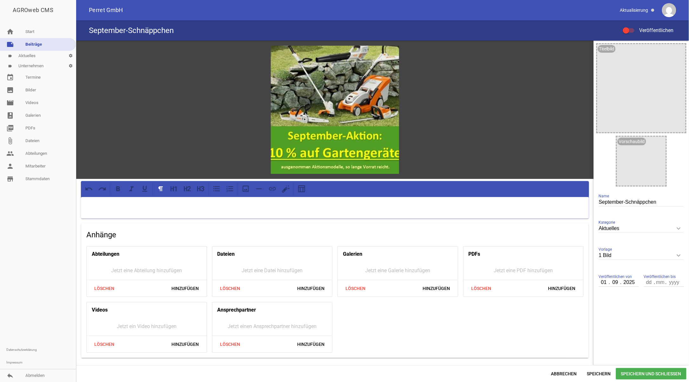
click at [254, 202] on p at bounding box center [334, 206] width 499 height 8
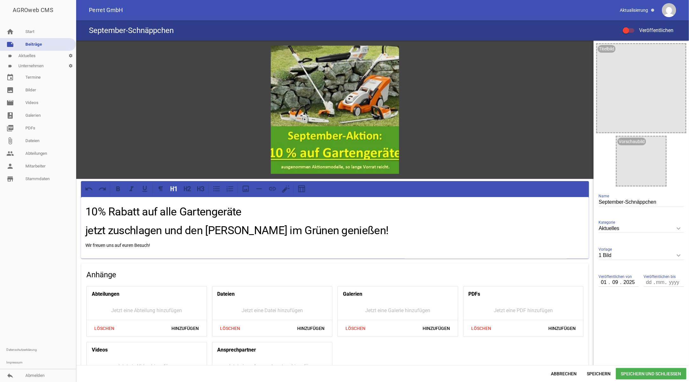
click at [88, 229] on h1 "jetzt zuschlagen und den [PERSON_NAME] im Grünen genießen!" at bounding box center [334, 231] width 499 height 17
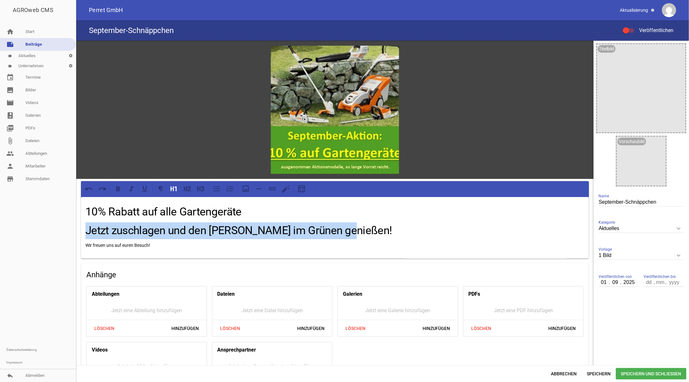
drag, startPoint x: 83, startPoint y: 232, endPoint x: 346, endPoint y: 227, distance: 263.0
click at [346, 227] on div "10% Rabatt auf alle Gartengeräte Jetzt zuschlagen und den [PERSON_NAME] im Grün…" at bounding box center [335, 228] width 508 height 62
click at [188, 187] on icon at bounding box center [188, 188] width 3 height 5
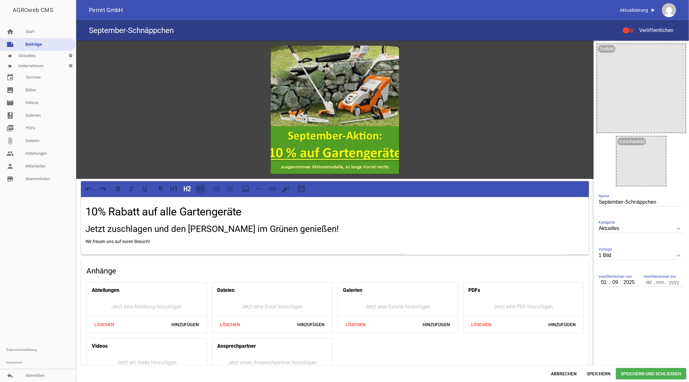
click at [200, 187] on icon at bounding box center [198, 189] width 3 height 5
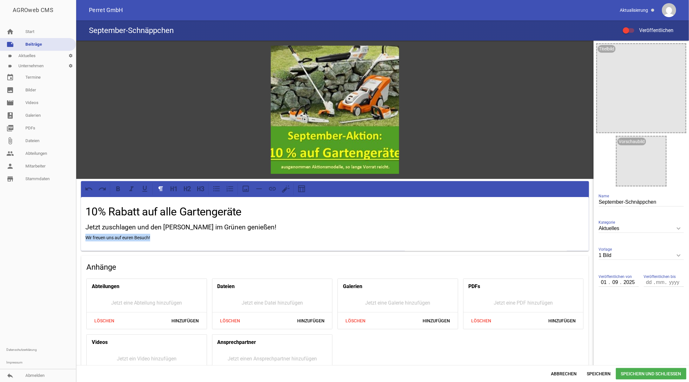
drag, startPoint x: 156, startPoint y: 237, endPoint x: 77, endPoint y: 232, distance: 79.5
click at [77, 232] on div "games image 10% Rabatt auf alle Gartengeräte Jetzt zuschlagen und den [PERSON_N…" at bounding box center [335, 217] width 518 height 353
click at [200, 187] on icon at bounding box center [198, 189] width 3 height 5
click at [209, 241] on h3 "Wir freuen uns auf euren Besuch!" at bounding box center [334, 239] width 499 height 10
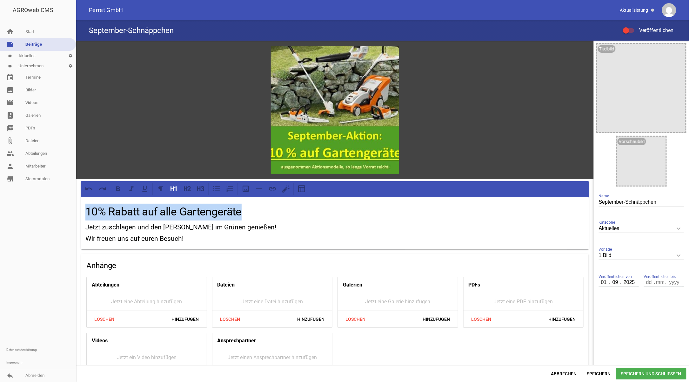
drag, startPoint x: 239, startPoint y: 212, endPoint x: 66, endPoint y: 217, distance: 173.5
click at [66, 217] on div "AGROweb CMS home Start note Beiträge label Aktuelles settings label Unternehmen…" at bounding box center [344, 191] width 689 height 382
click at [143, 188] on icon at bounding box center [145, 189] width 8 height 8
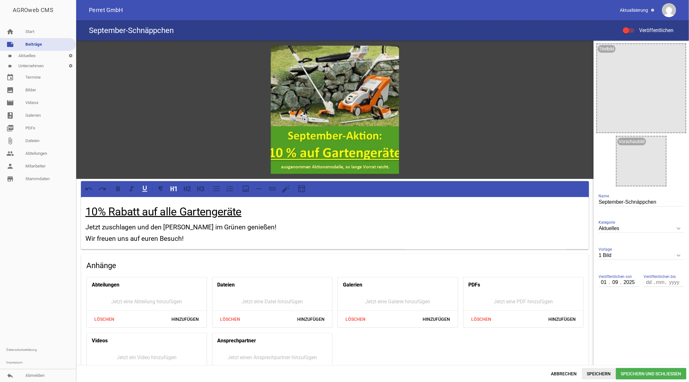
click at [602, 374] on span "Speichern" at bounding box center [599, 373] width 34 height 11
click at [644, 373] on span "Speichern und Schließen" at bounding box center [651, 373] width 71 height 11
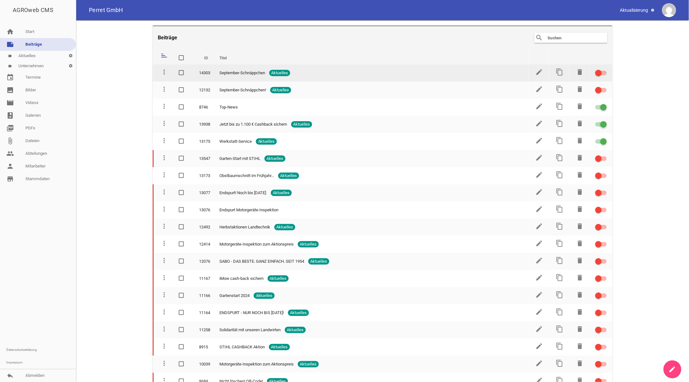
click at [603, 73] on div at bounding box center [600, 73] width 11 height 4
click at [605, 69] on input "checkbox" at bounding box center [605, 69] width 0 height 0
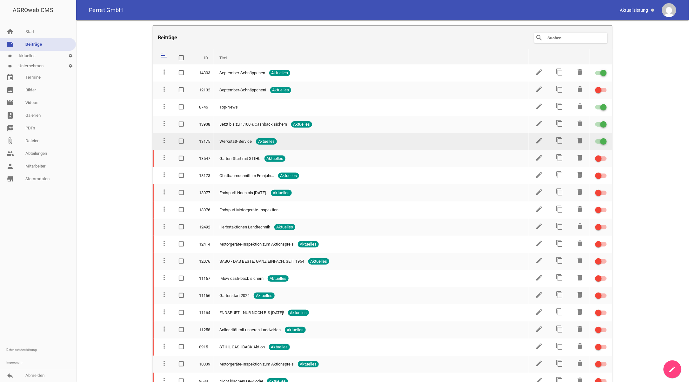
click at [596, 139] on div at bounding box center [600, 141] width 11 height 4
click at [605, 138] on input "checkbox" at bounding box center [605, 138] width 0 height 0
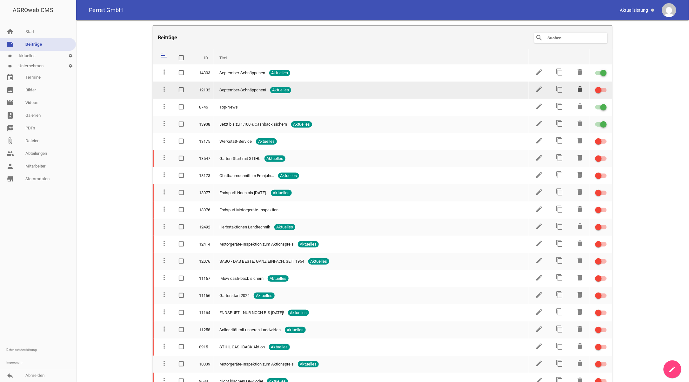
click at [577, 88] on icon "delete" at bounding box center [580, 89] width 8 height 8
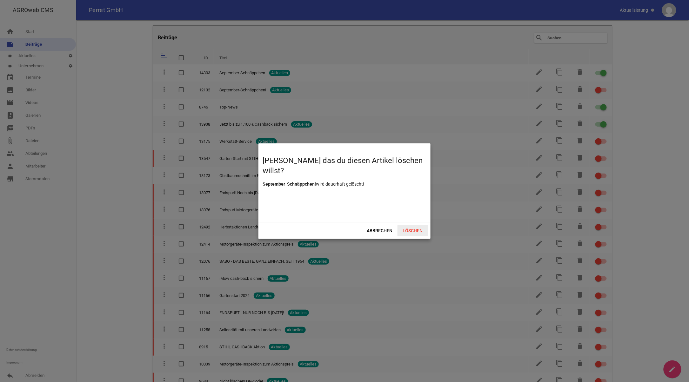
click at [420, 230] on span "Löschen" at bounding box center [413, 230] width 30 height 11
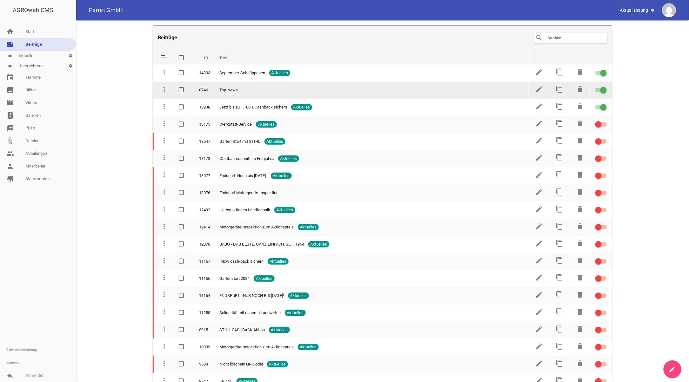
click at [595, 89] on div at bounding box center [600, 90] width 11 height 4
click at [605, 86] on input "checkbox" at bounding box center [605, 86] width 0 height 0
click at [537, 88] on icon "edit" at bounding box center [540, 89] width 8 height 8
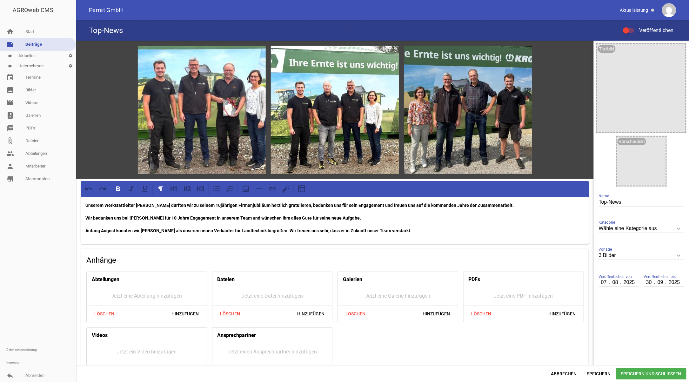
click at [674, 229] on icon "keyboard_arrow_down" at bounding box center [679, 229] width 10 height 10
click at [674, 229] on input "Wähle eine Kategorie aus" at bounding box center [641, 229] width 85 height 9
click at [571, 374] on span "Abbrechen" at bounding box center [564, 373] width 36 height 11
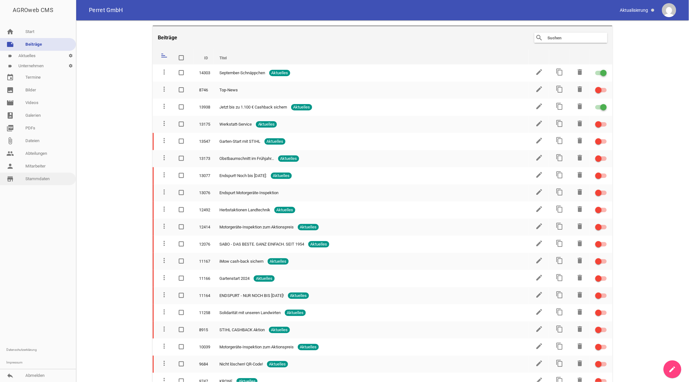
click at [37, 177] on link "store_mall_directory Stammdaten" at bounding box center [38, 179] width 76 height 13
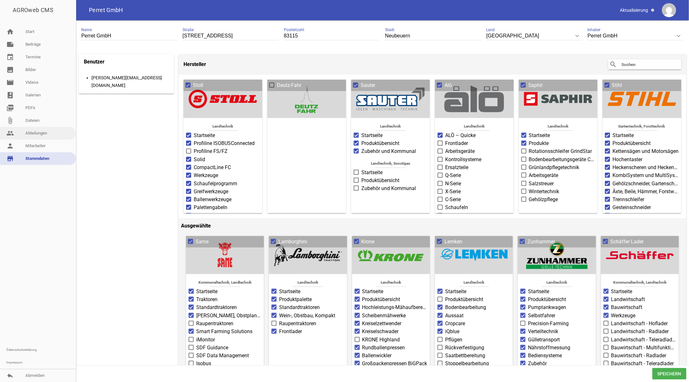
click at [33, 134] on link "people Abteilungen" at bounding box center [38, 133] width 76 height 13
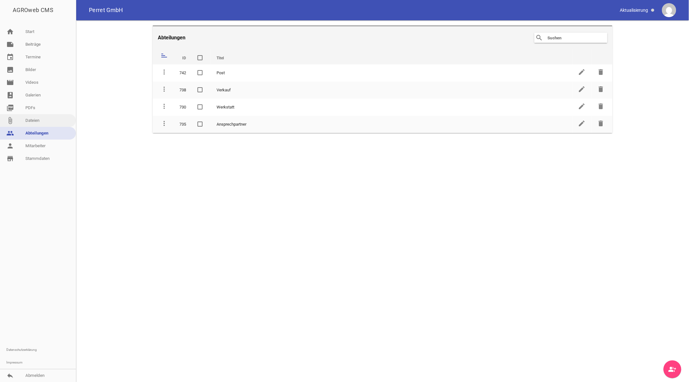
click at [35, 120] on link "attach_file Dateien" at bounding box center [38, 120] width 76 height 13
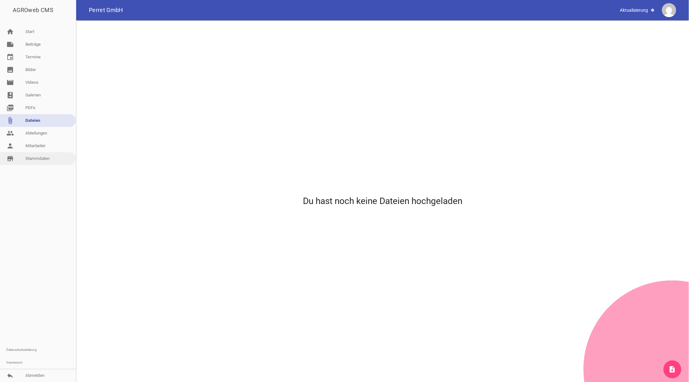
click at [34, 157] on link "store_mall_directory Stammdaten" at bounding box center [38, 158] width 76 height 13
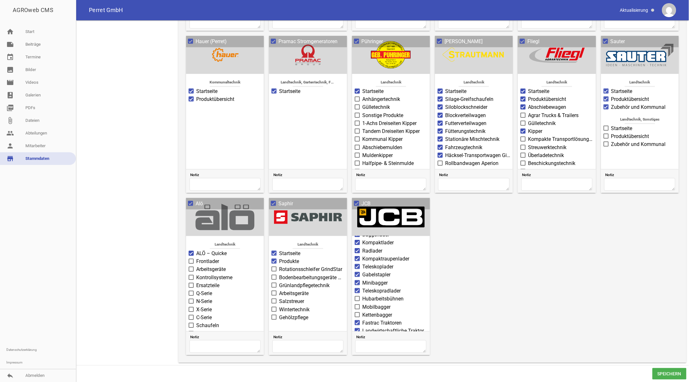
scroll to position [107, 0]
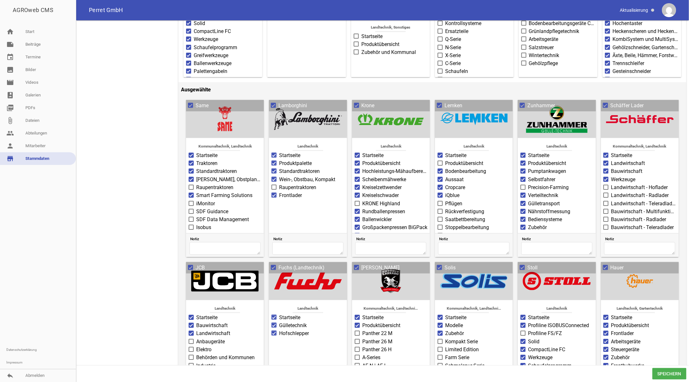
scroll to position [132, 0]
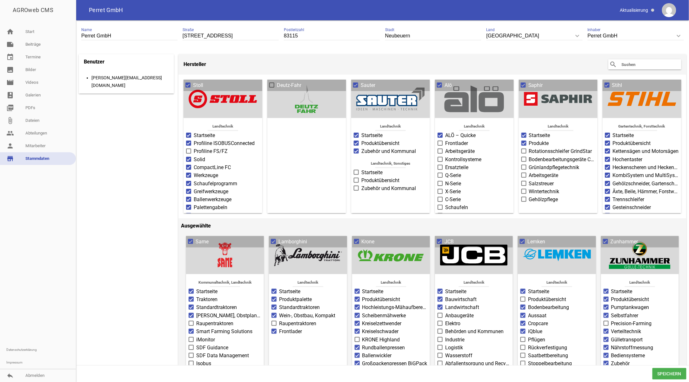
click at [666, 372] on span "Speichern" at bounding box center [670, 373] width 34 height 11
click at [661, 373] on span "Speichern" at bounding box center [670, 373] width 34 height 11
click at [642, 10] on span at bounding box center [638, 10] width 40 height 11
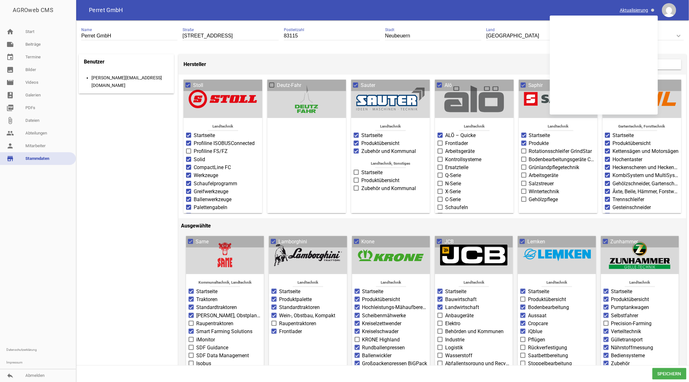
click at [642, 10] on span at bounding box center [638, 10] width 40 height 11
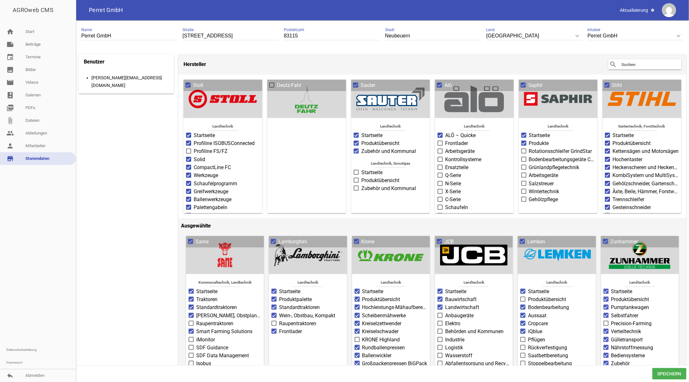
click at [37, 145] on link "person Mitarbeiter" at bounding box center [38, 146] width 76 height 13
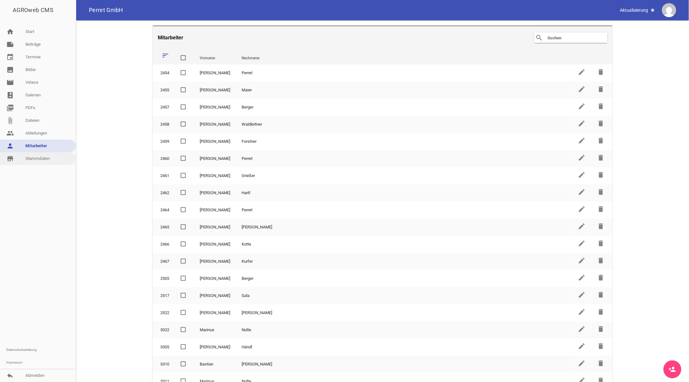
click at [36, 157] on link "store_mall_directory Stammdaten" at bounding box center [38, 158] width 76 height 13
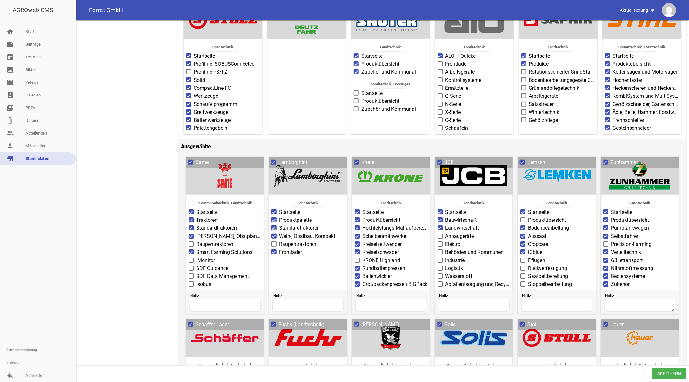
scroll to position [86, 0]
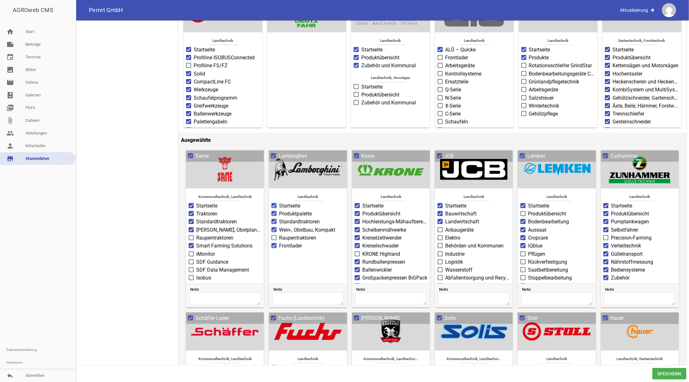
click at [663, 371] on span "Speichern" at bounding box center [670, 373] width 34 height 11
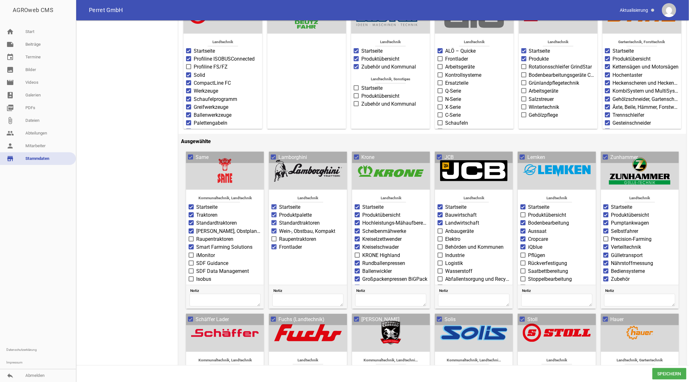
scroll to position [127, 0]
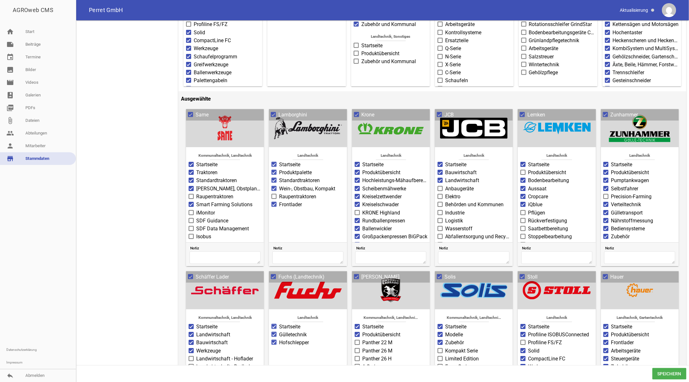
click at [661, 371] on span "Speichern" at bounding box center [670, 373] width 34 height 11
